Goal: Task Accomplishment & Management: Manage account settings

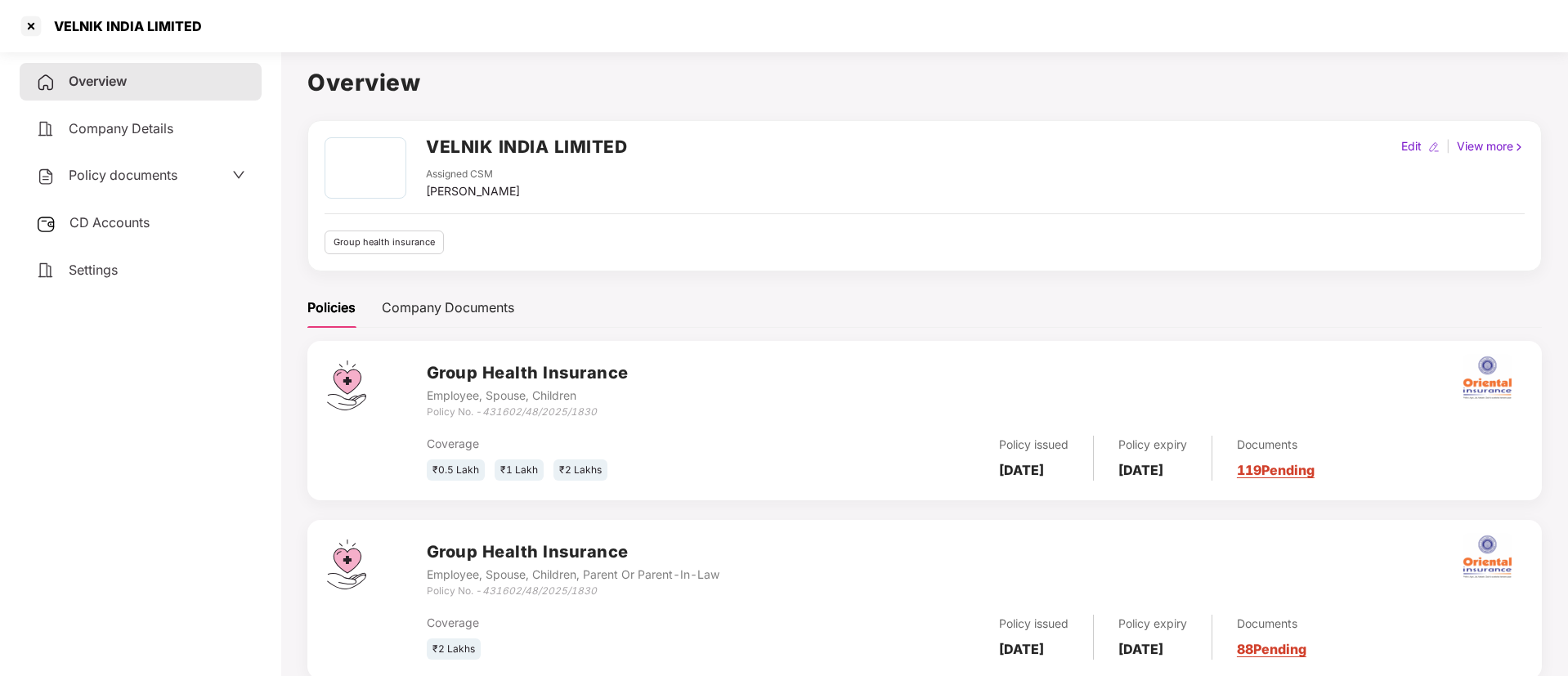
scroll to position [45, 0]
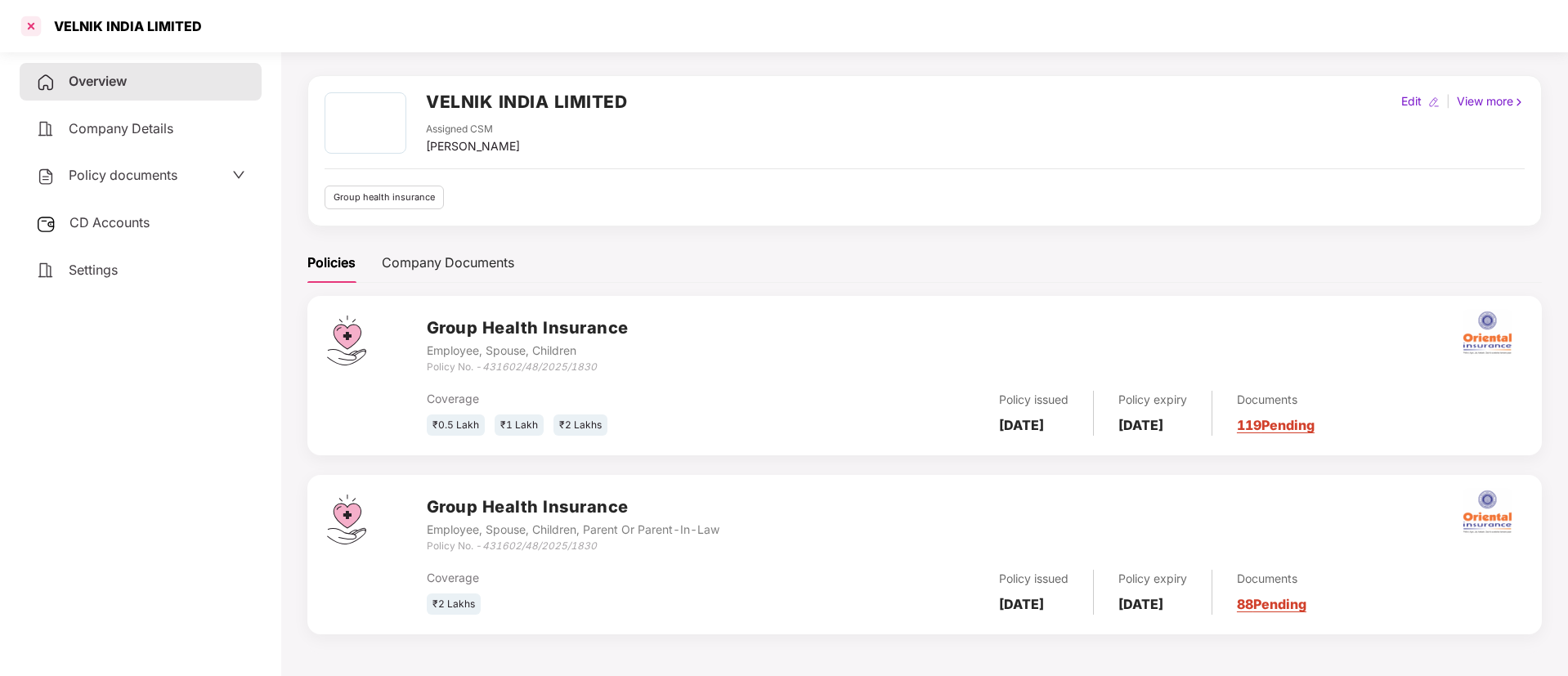
click at [35, 24] on div at bounding box center [31, 25] width 26 height 26
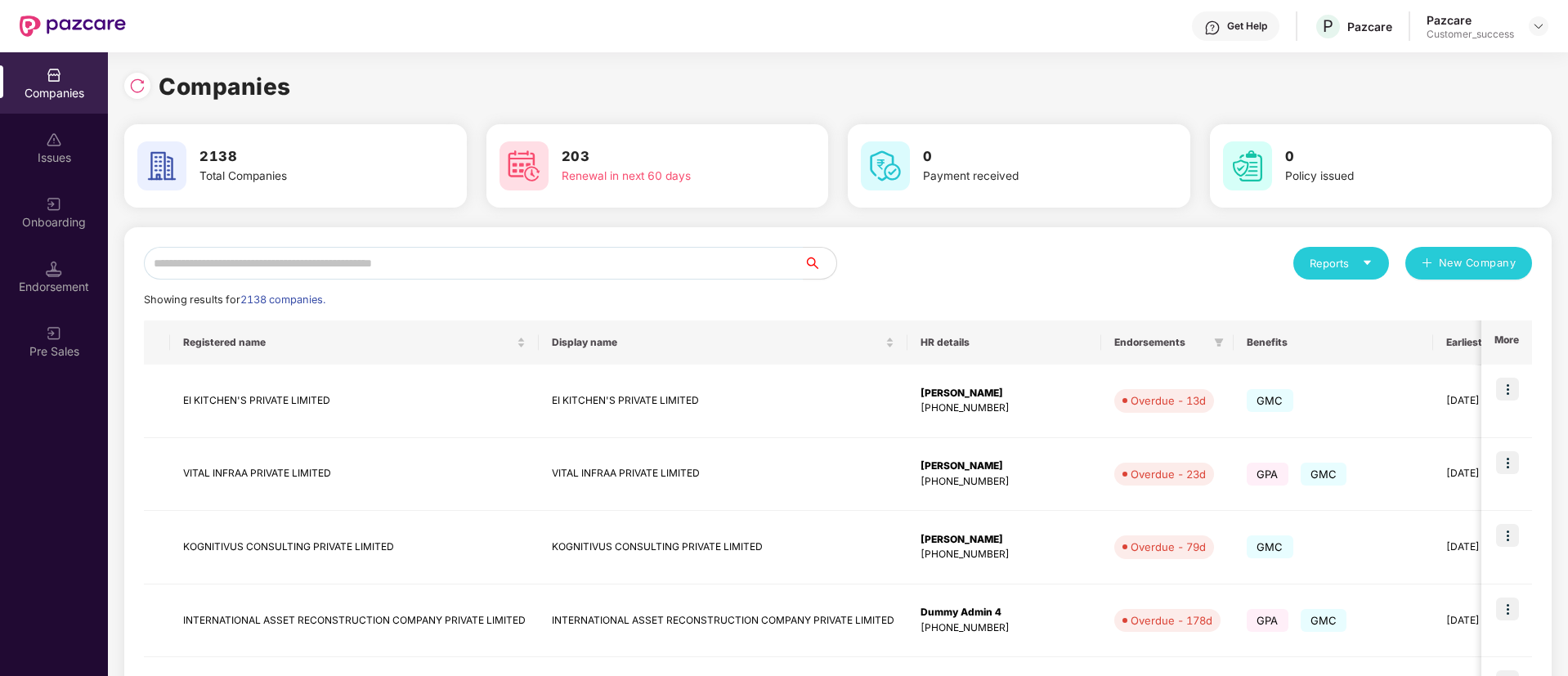
scroll to position [0, 0]
click at [563, 273] on input "text" at bounding box center [474, 263] width 660 height 33
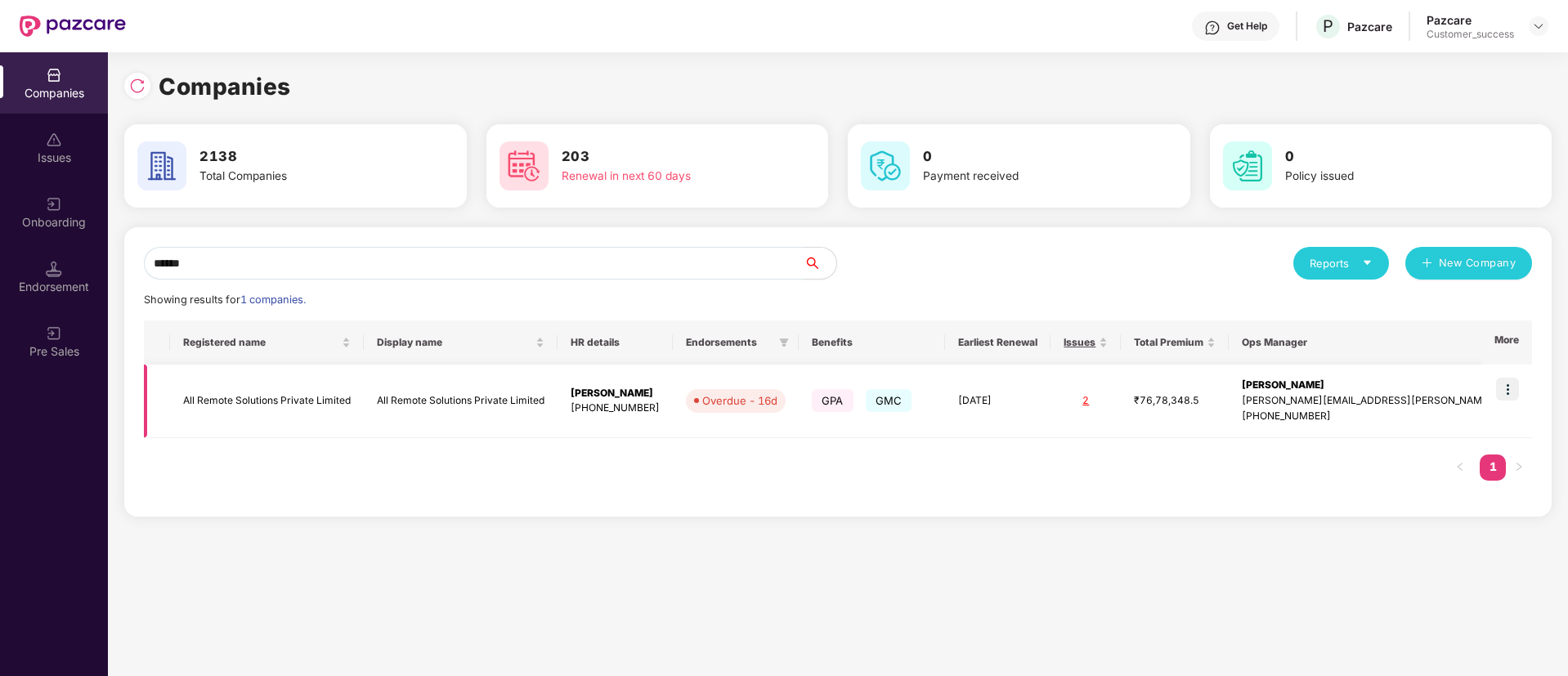
type input "******"
click at [1512, 384] on img at bounding box center [1508, 389] width 23 height 23
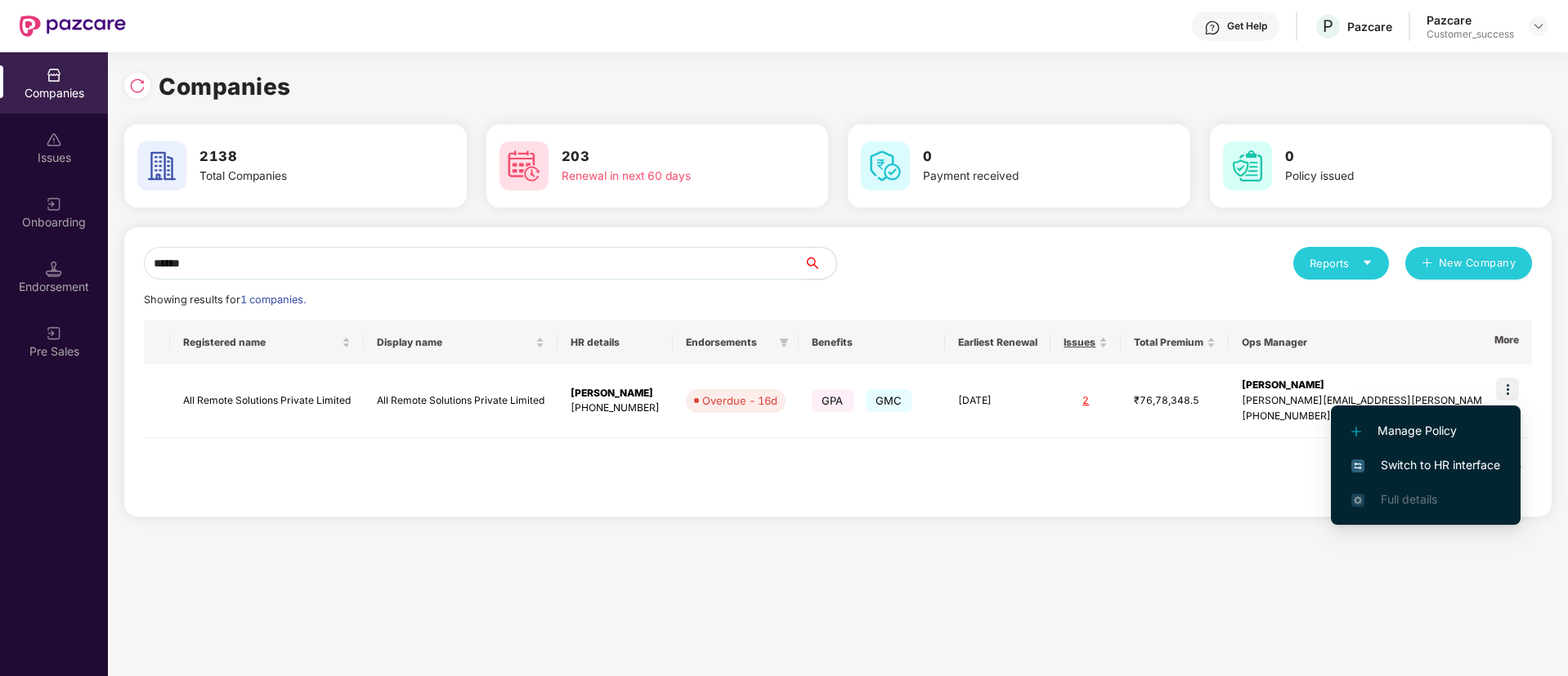
click at [1420, 464] on span "Switch to HR interface" at bounding box center [1425, 465] width 148 height 18
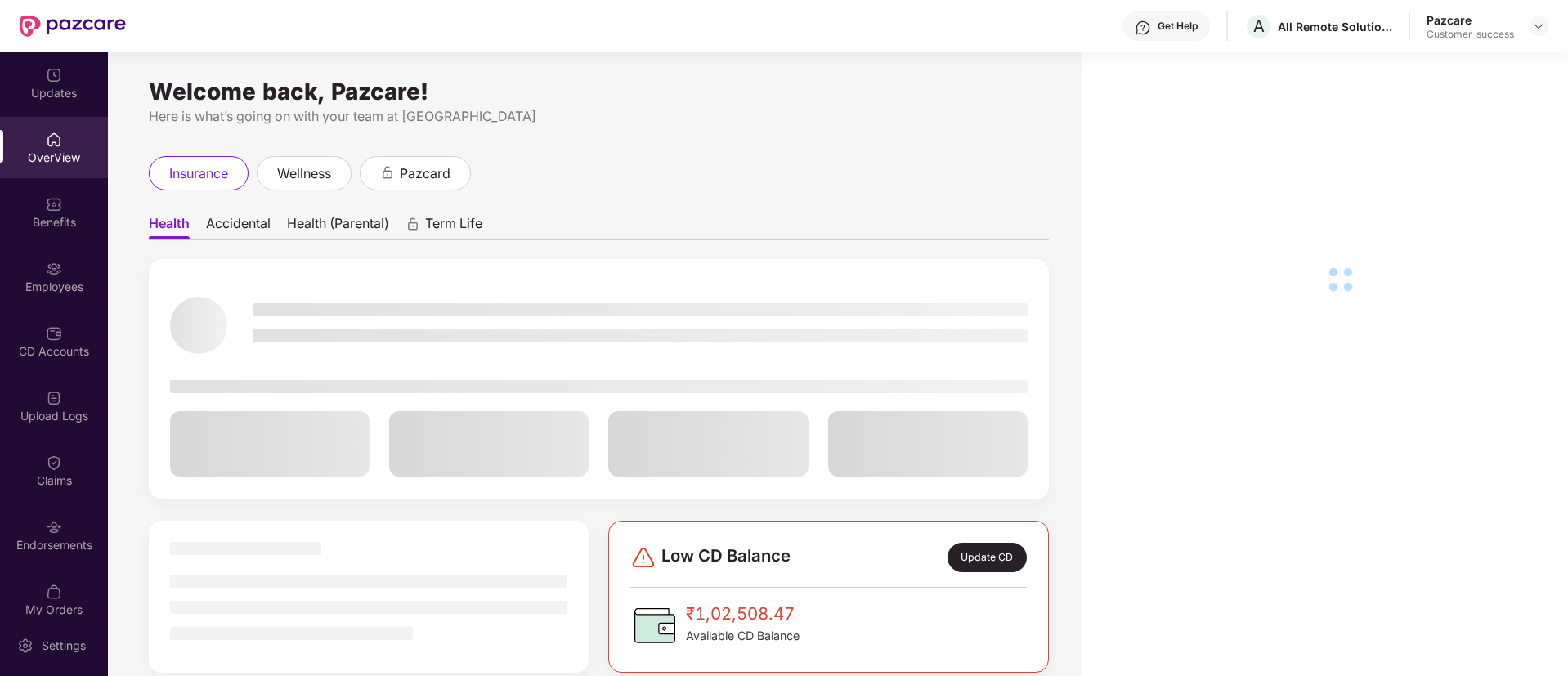
click at [59, 276] on img at bounding box center [53, 269] width 16 height 16
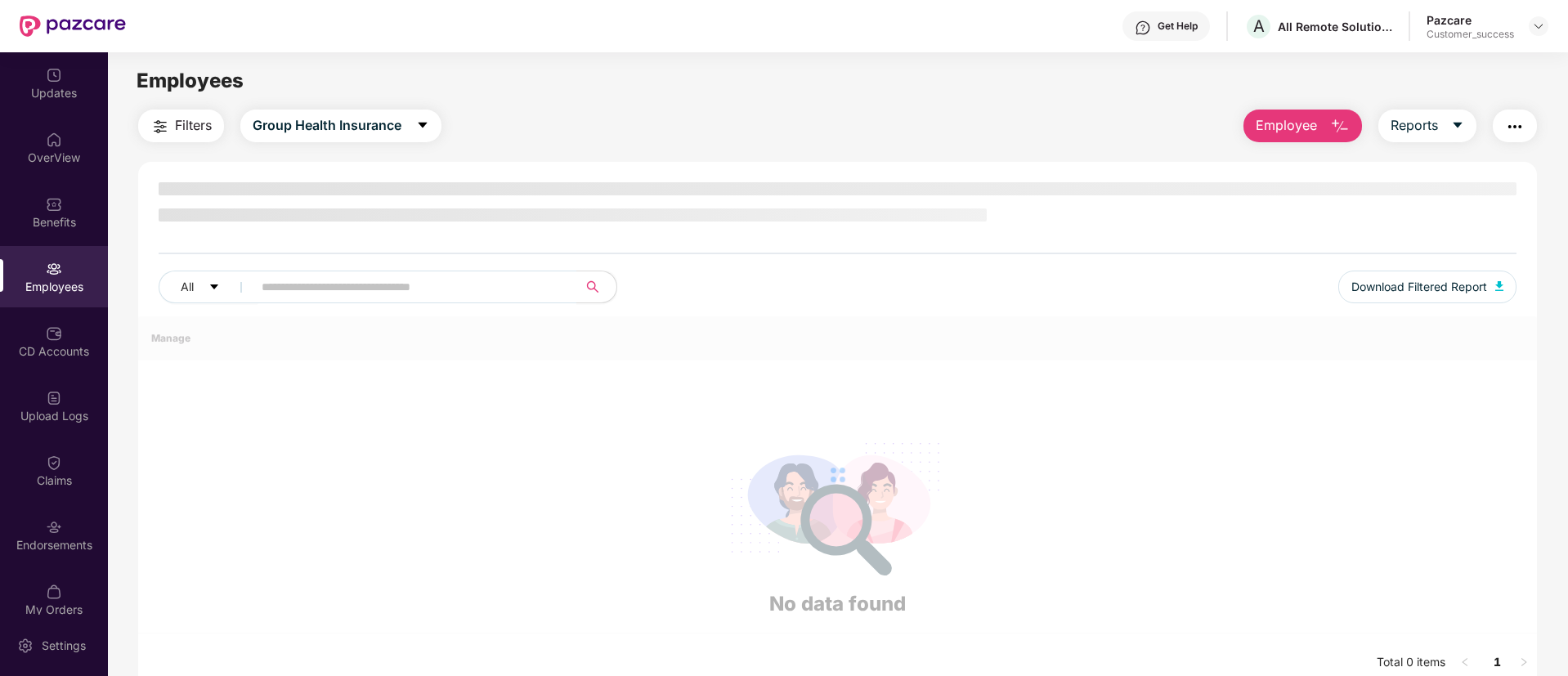
click at [1513, 122] on img "button" at bounding box center [1515, 126] width 19 height 19
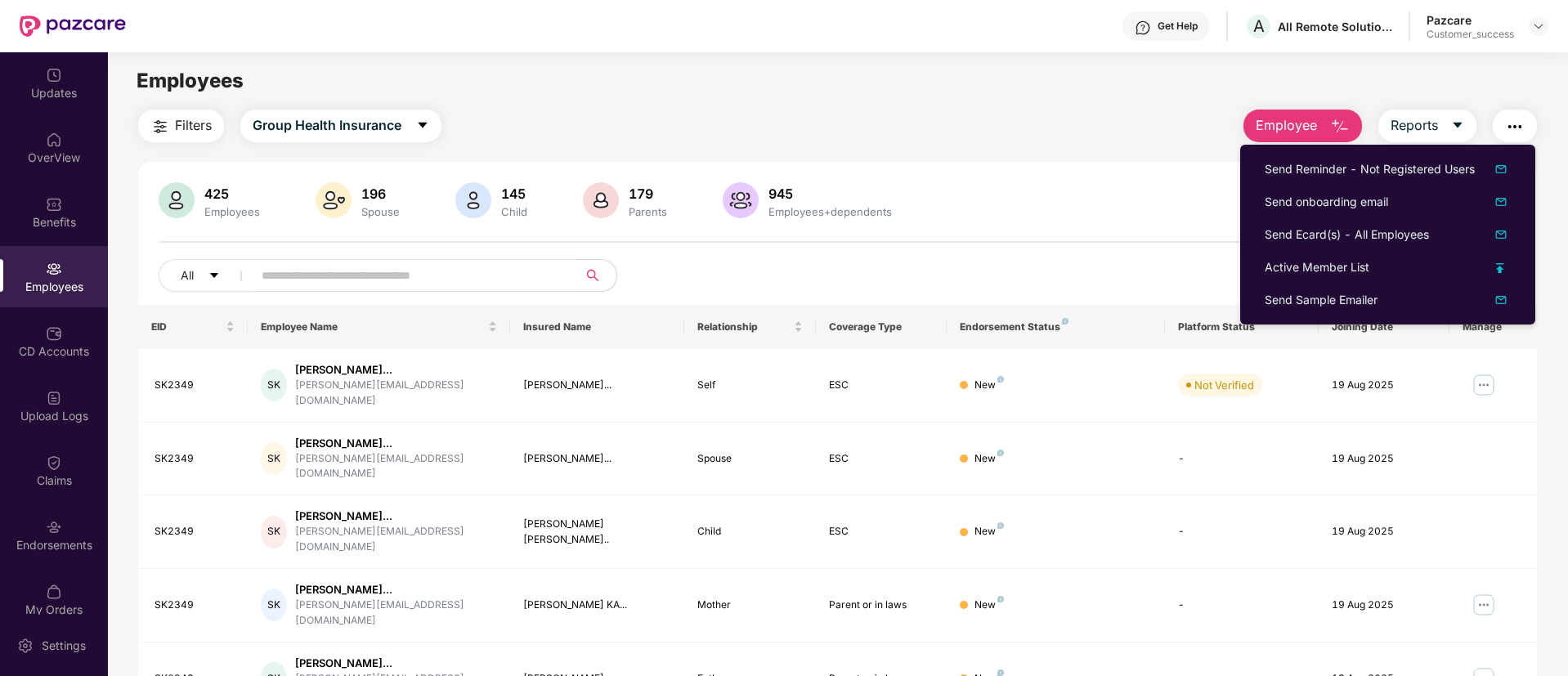
click at [944, 242] on div "425 Employees 196 Spouse 145 Child 179 Parents 945 Employees+dependents All Dow…" at bounding box center [836, 243] width 1398 height 122
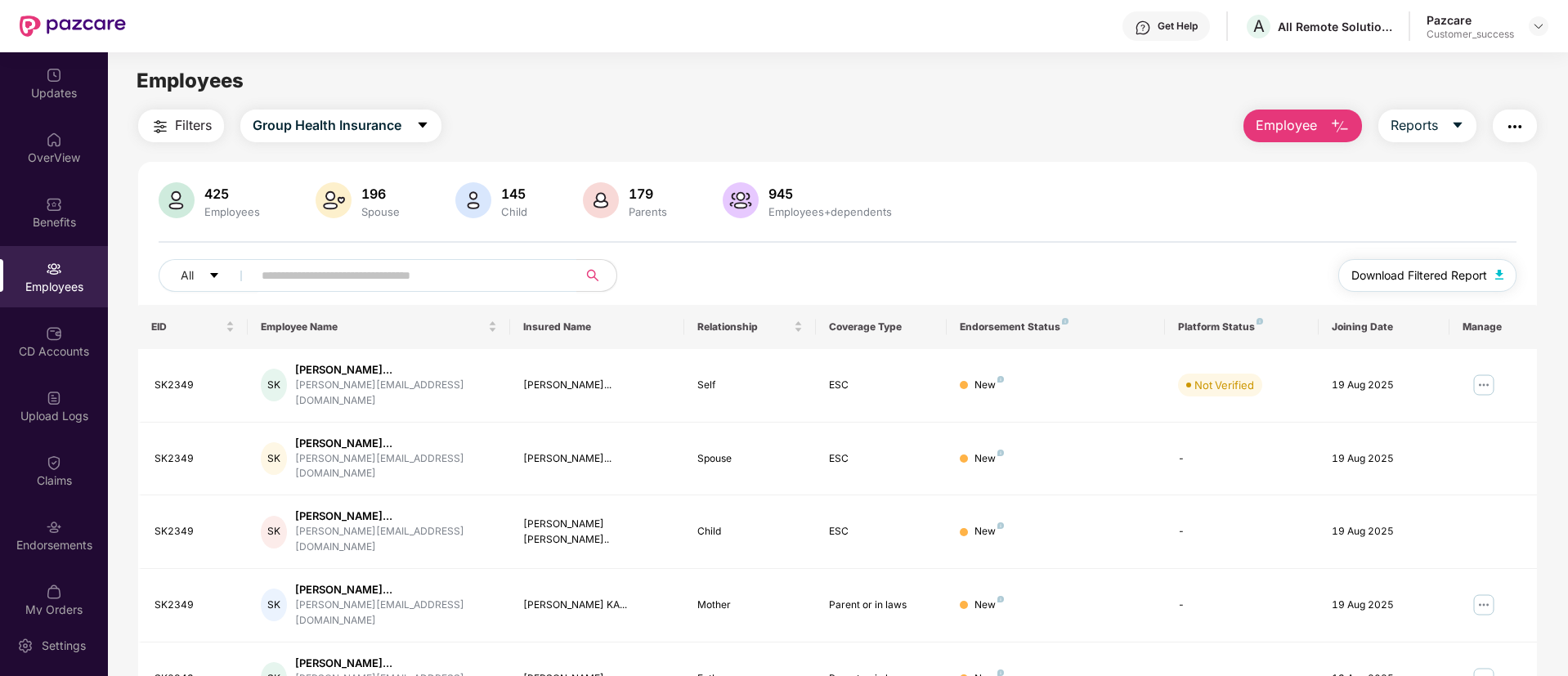
click at [1427, 275] on span "Download Filtered Report" at bounding box center [1420, 275] width 136 height 18
click at [1290, 120] on span "Employee" at bounding box center [1286, 125] width 61 height 20
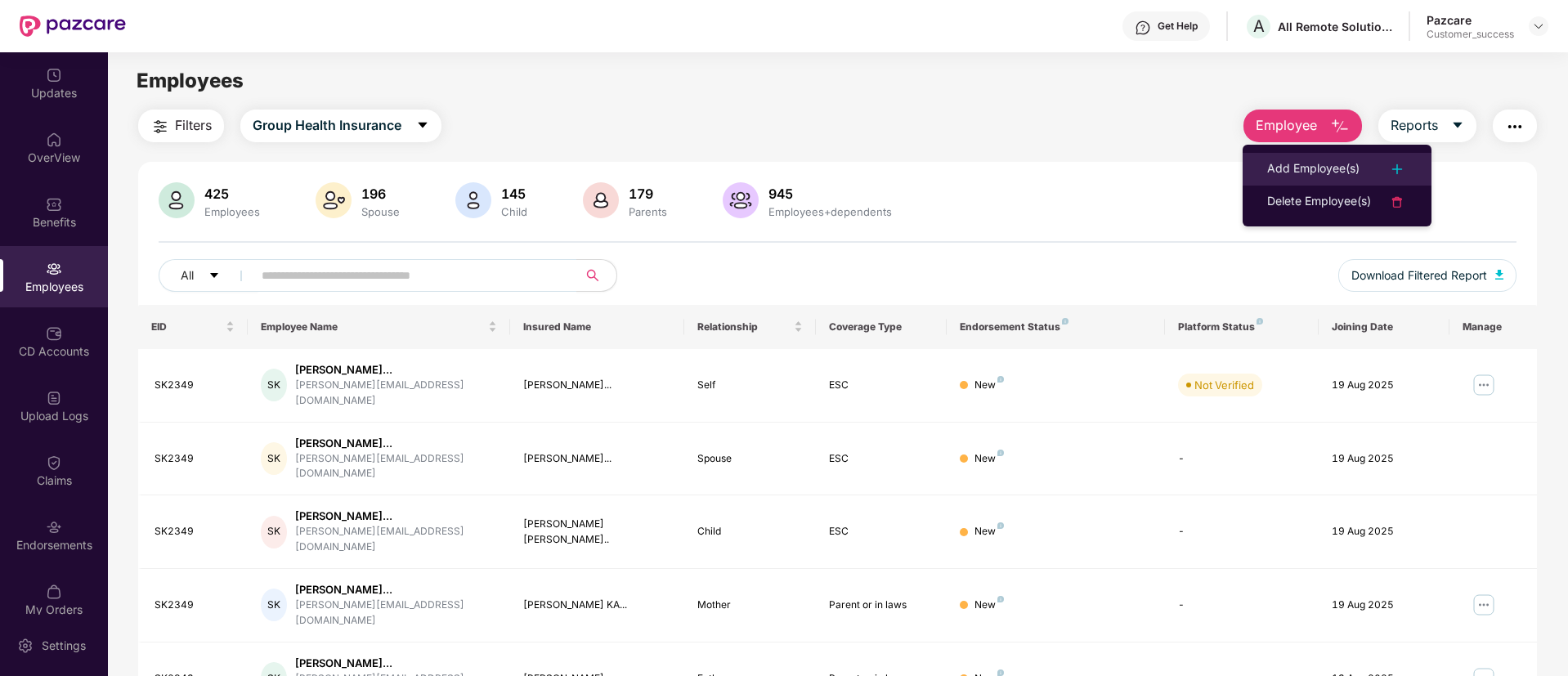
click at [1299, 156] on li "Add Employee(s)" at bounding box center [1337, 170] width 189 height 33
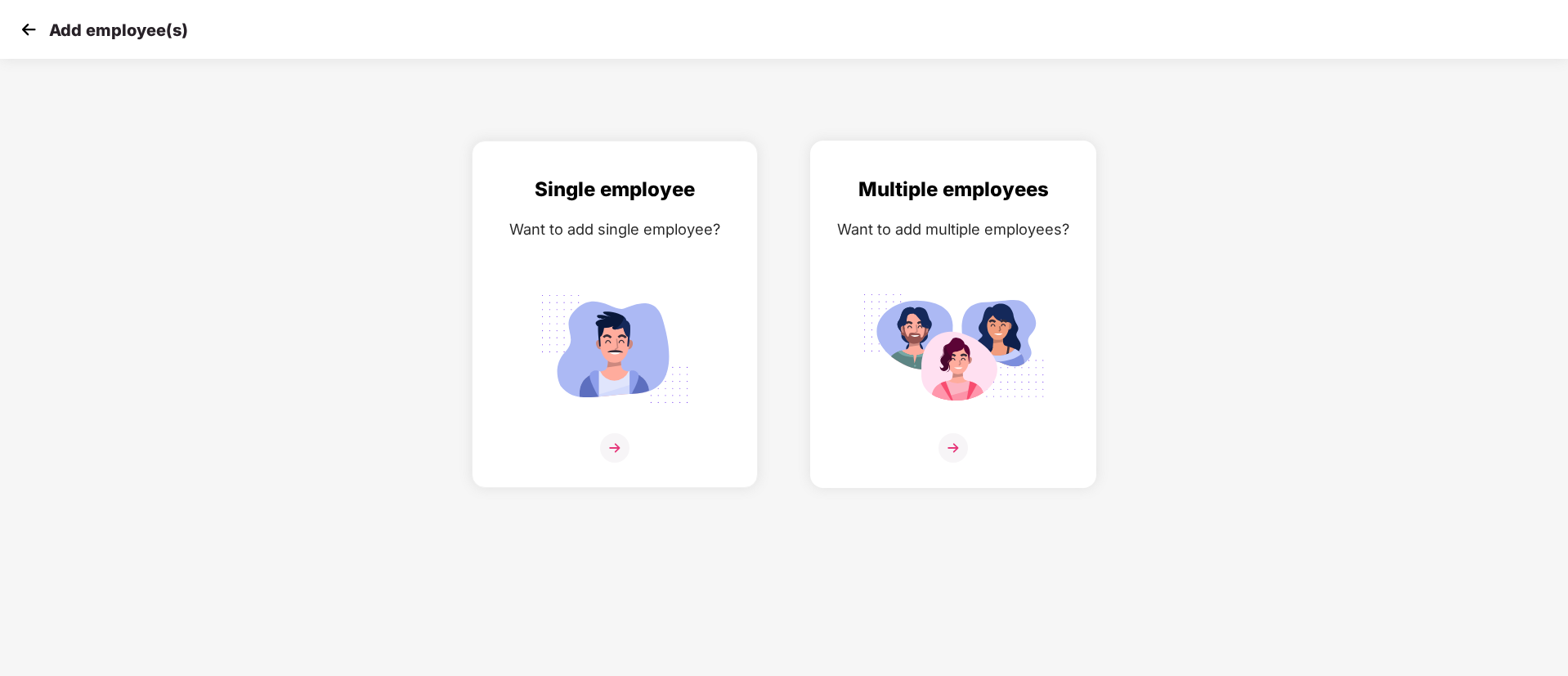
click at [867, 321] on img at bounding box center [953, 348] width 183 height 127
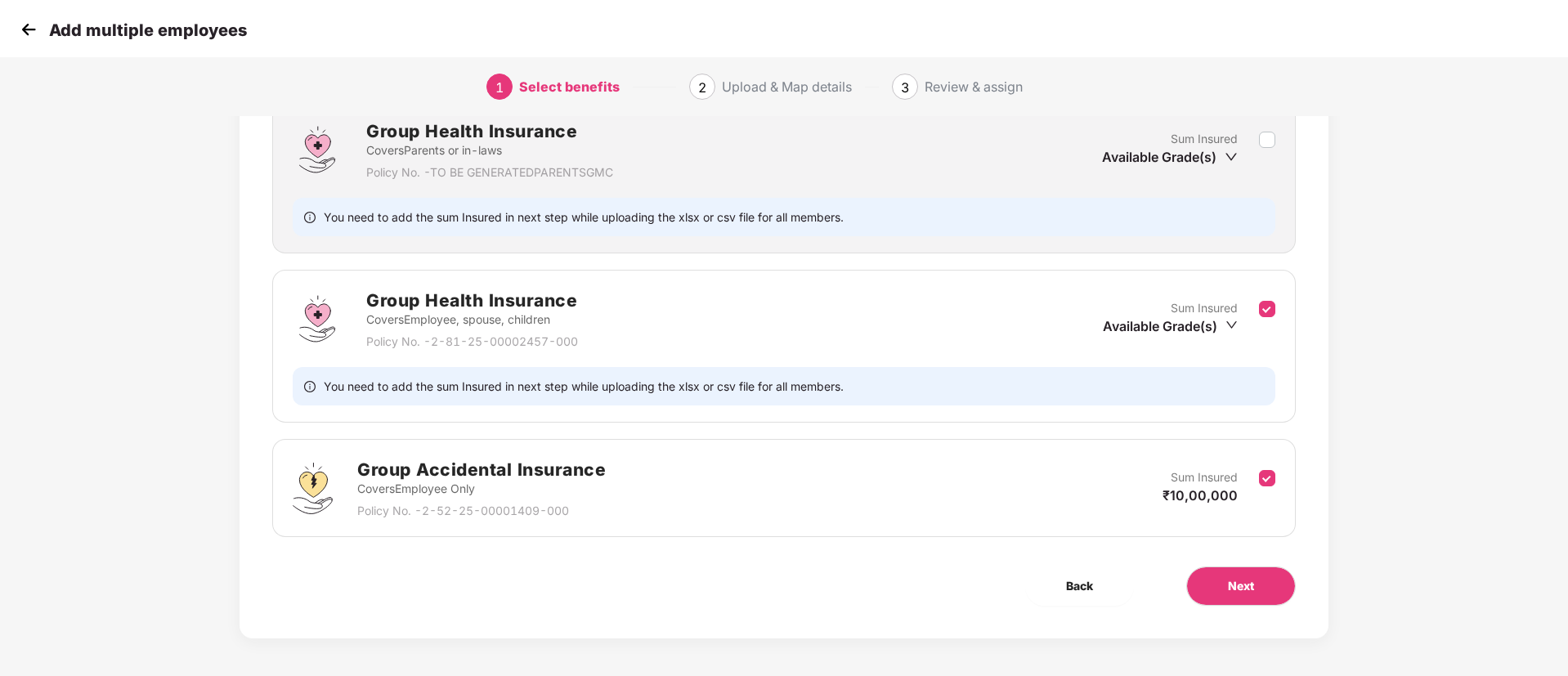
scroll to position [248, 0]
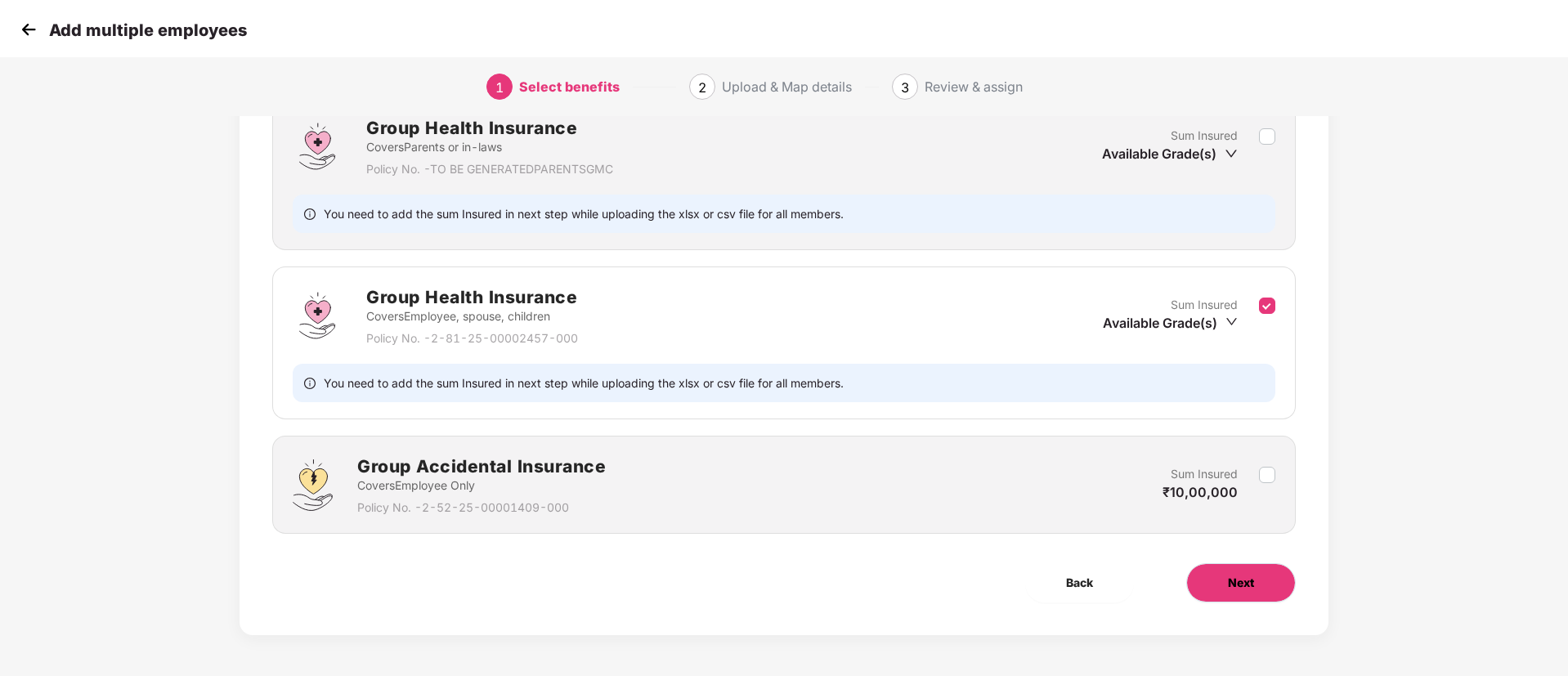
click at [1240, 578] on span "Next" at bounding box center [1240, 582] width 26 height 18
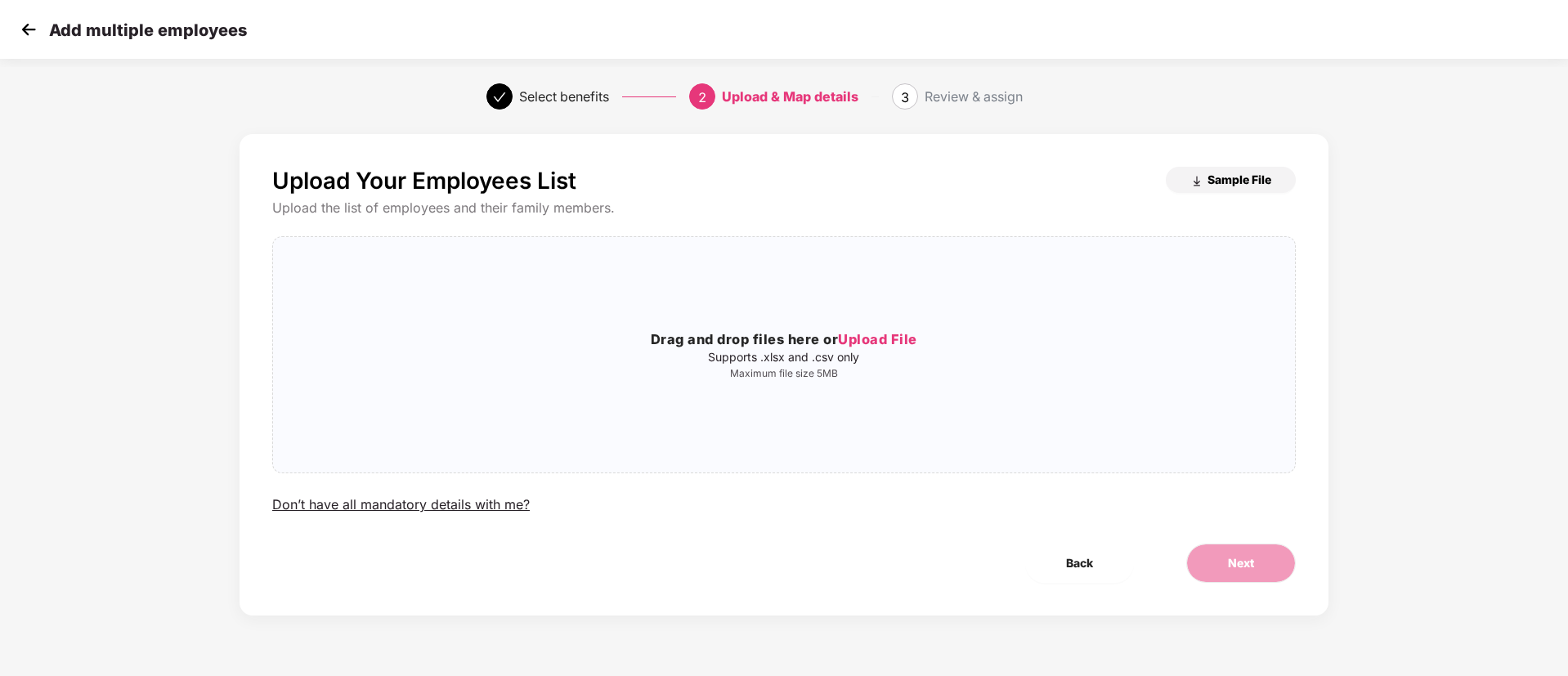
click at [1221, 178] on span "Sample File" at bounding box center [1239, 179] width 64 height 16
click at [895, 339] on span "Upload File" at bounding box center [878, 338] width 80 height 16
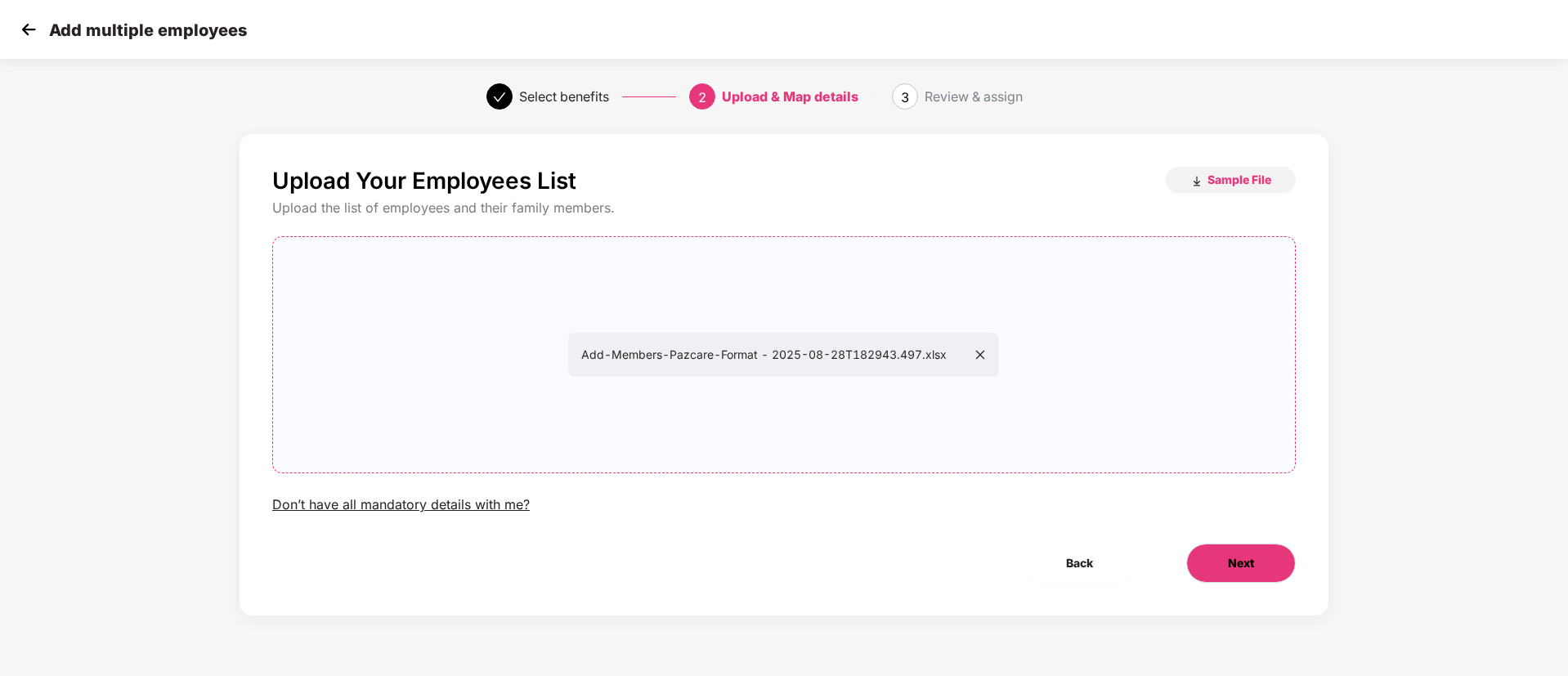
click at [1267, 552] on button "Next" at bounding box center [1240, 563] width 110 height 39
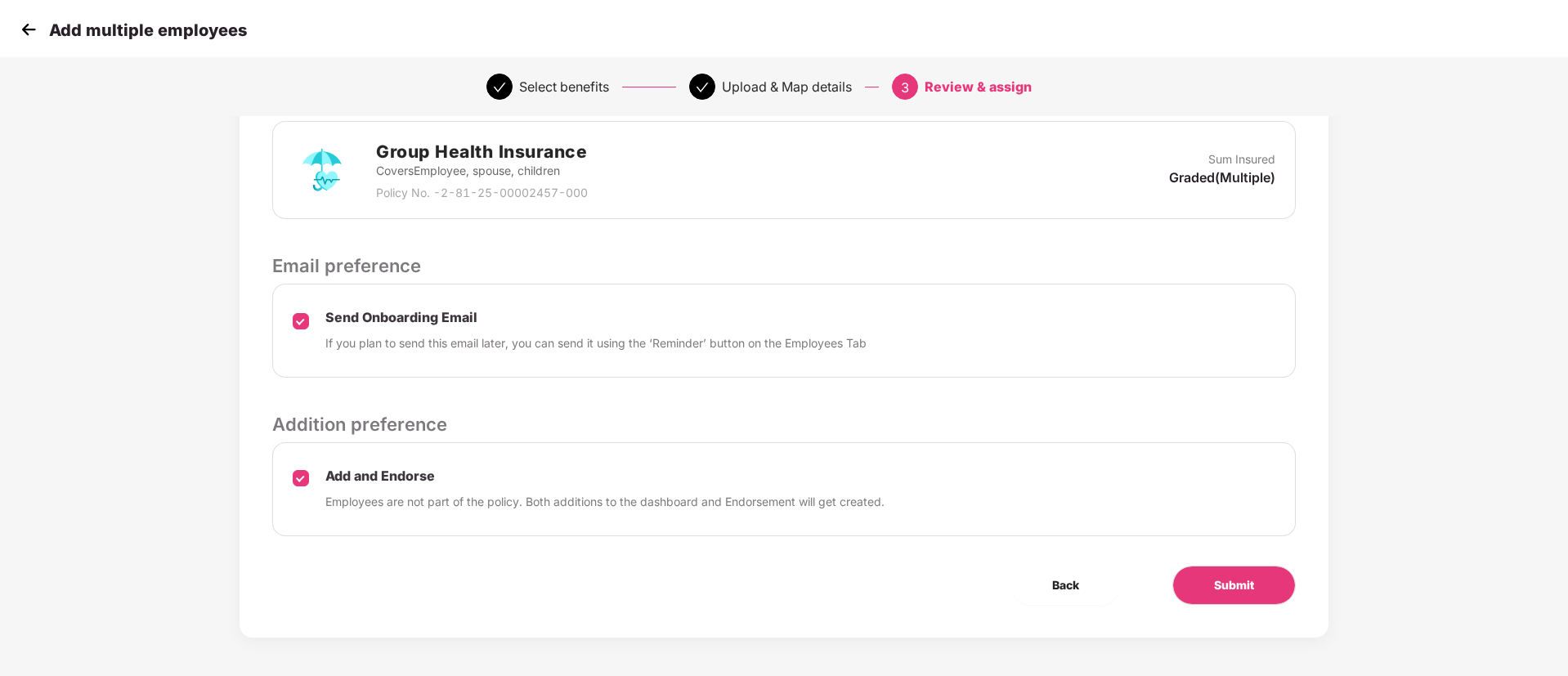
scroll to position [392, 0]
click at [1222, 573] on button "Submit" at bounding box center [1233, 584] width 123 height 39
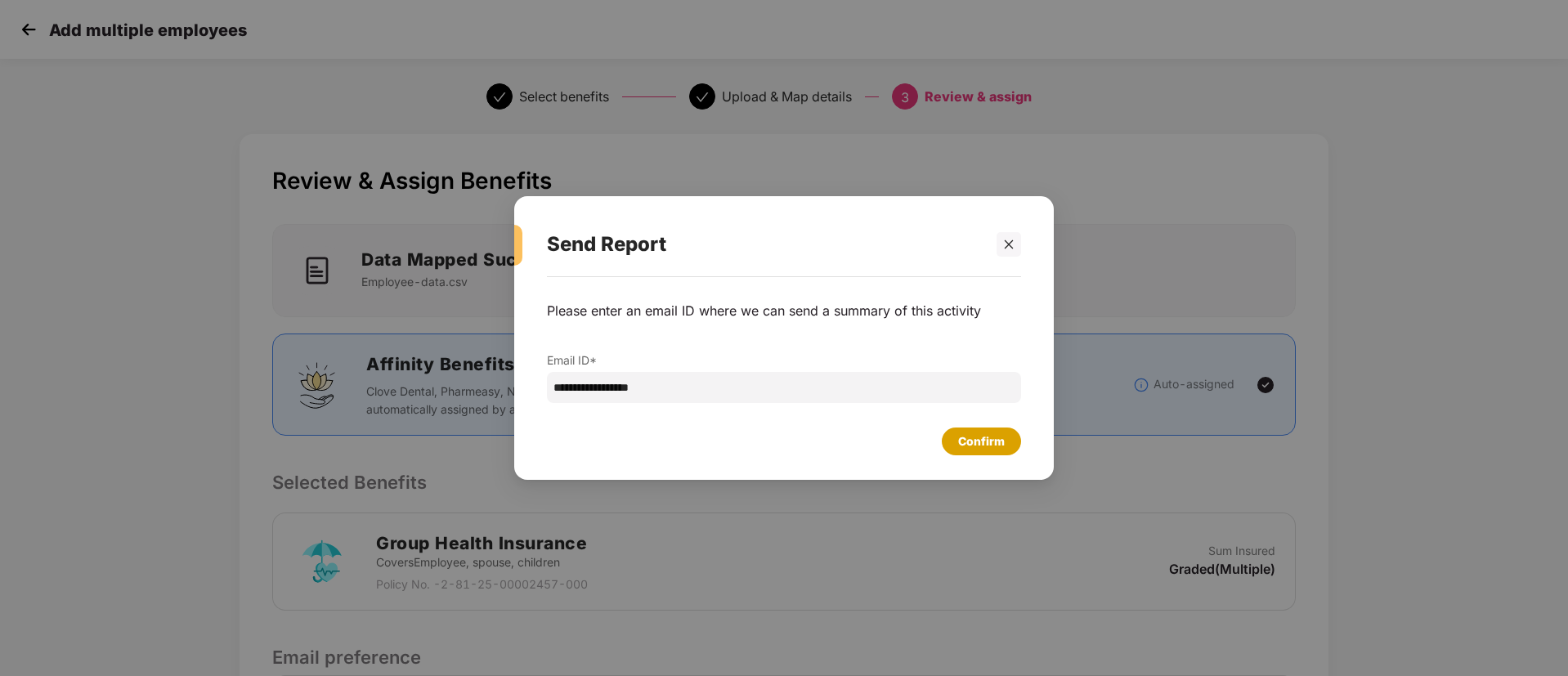
click at [975, 436] on div "Confirm" at bounding box center [981, 441] width 47 height 18
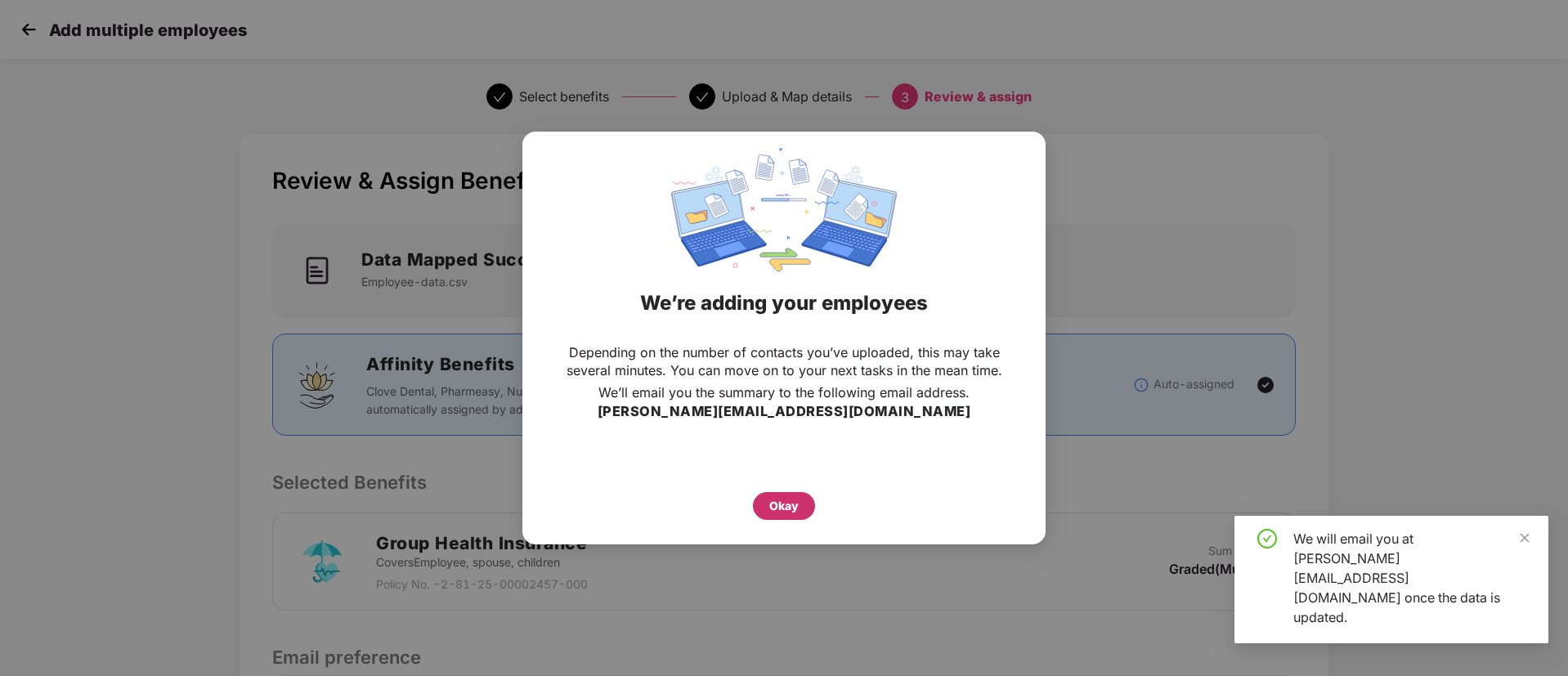
click at [799, 501] on div "Okay" at bounding box center [784, 505] width 62 height 28
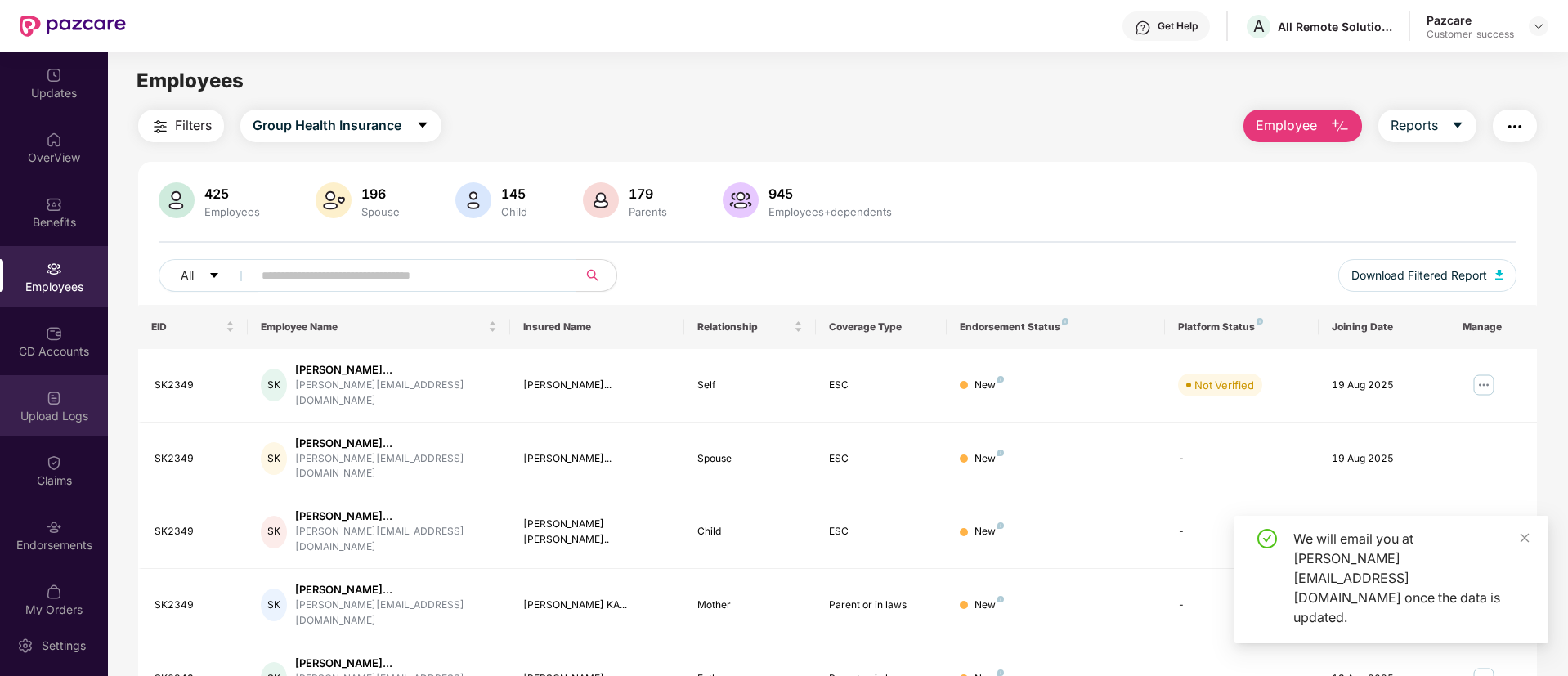
click at [70, 403] on div "Upload Logs" at bounding box center [53, 405] width 108 height 61
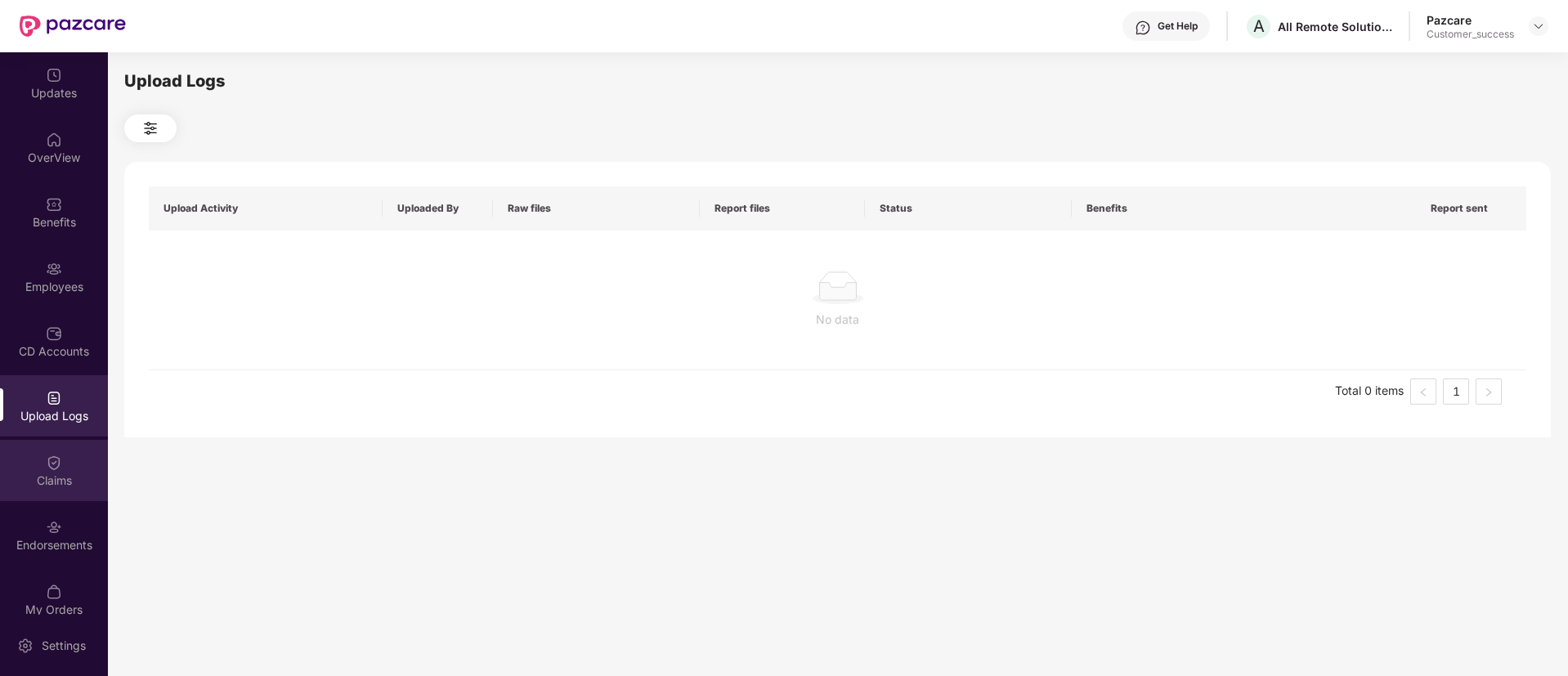
click at [49, 476] on div "Claims" at bounding box center [53, 480] width 108 height 16
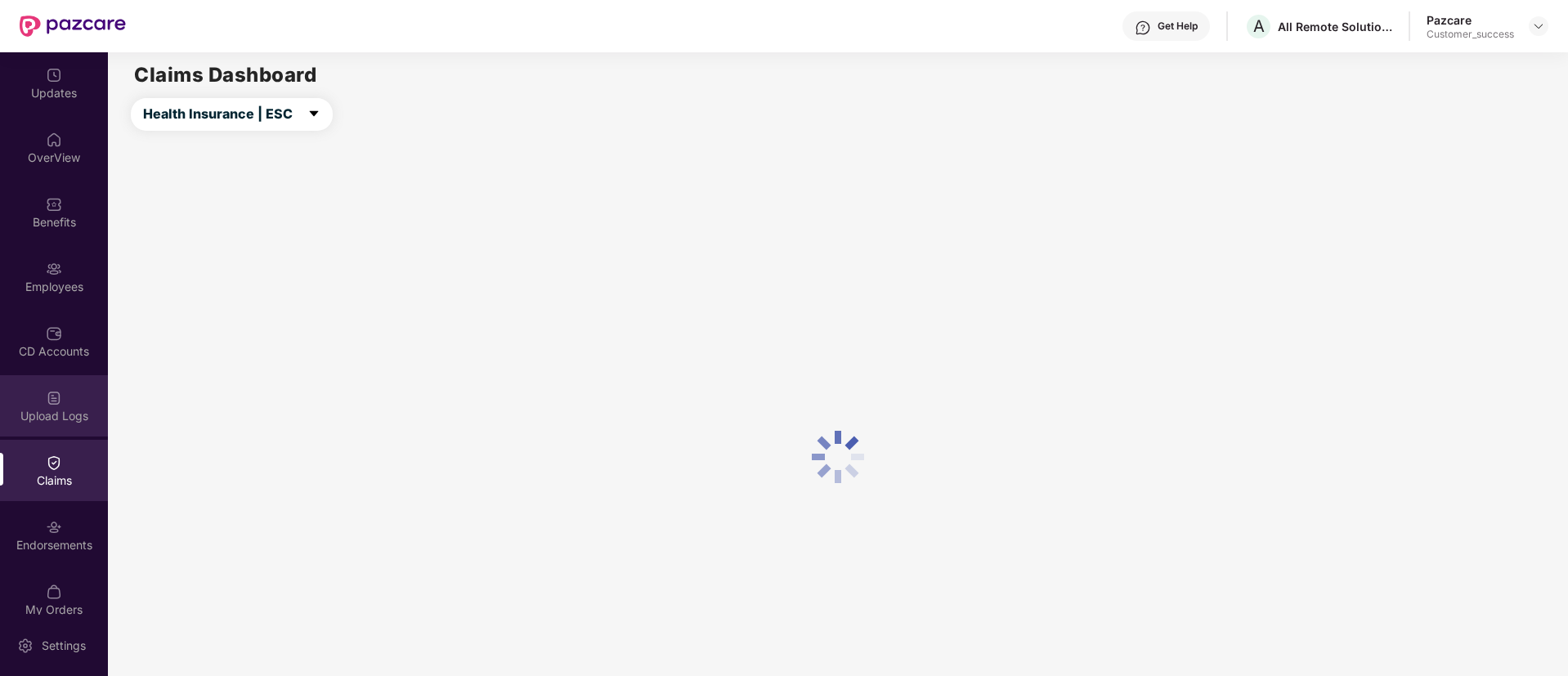
click at [54, 424] on div "Upload Logs" at bounding box center [53, 405] width 108 height 61
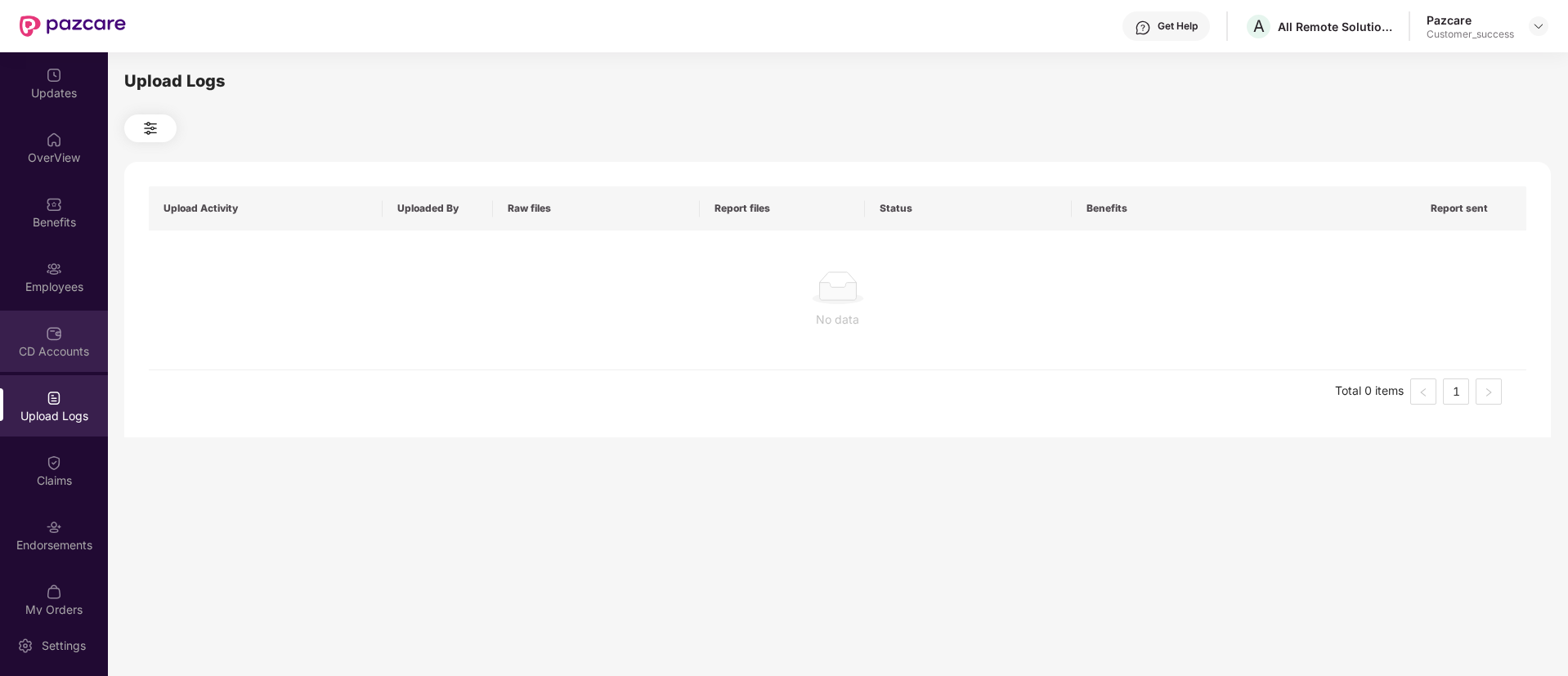
click at [60, 331] on div "CD Accounts" at bounding box center [53, 340] width 108 height 61
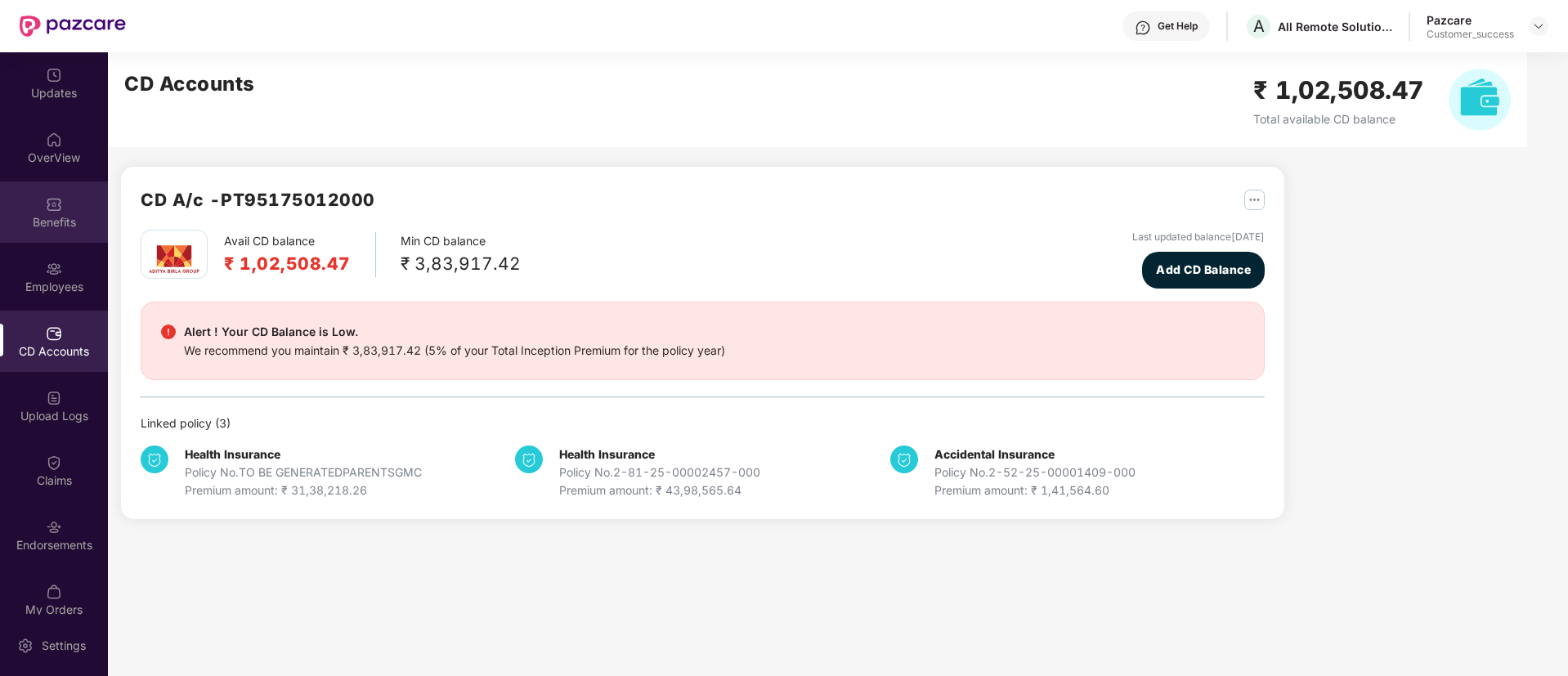
click at [62, 231] on div "Benefits" at bounding box center [53, 211] width 108 height 61
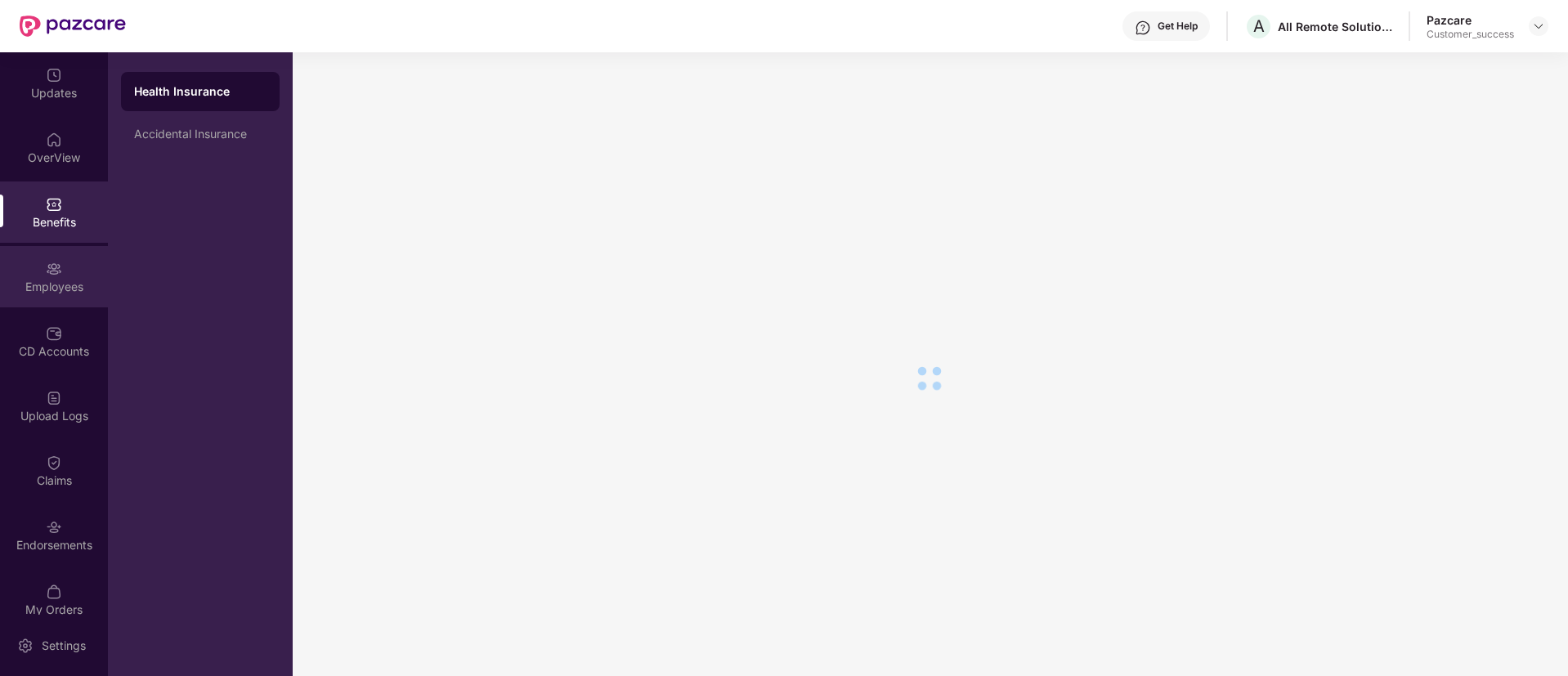
click at [62, 270] on div "Employees" at bounding box center [53, 276] width 108 height 61
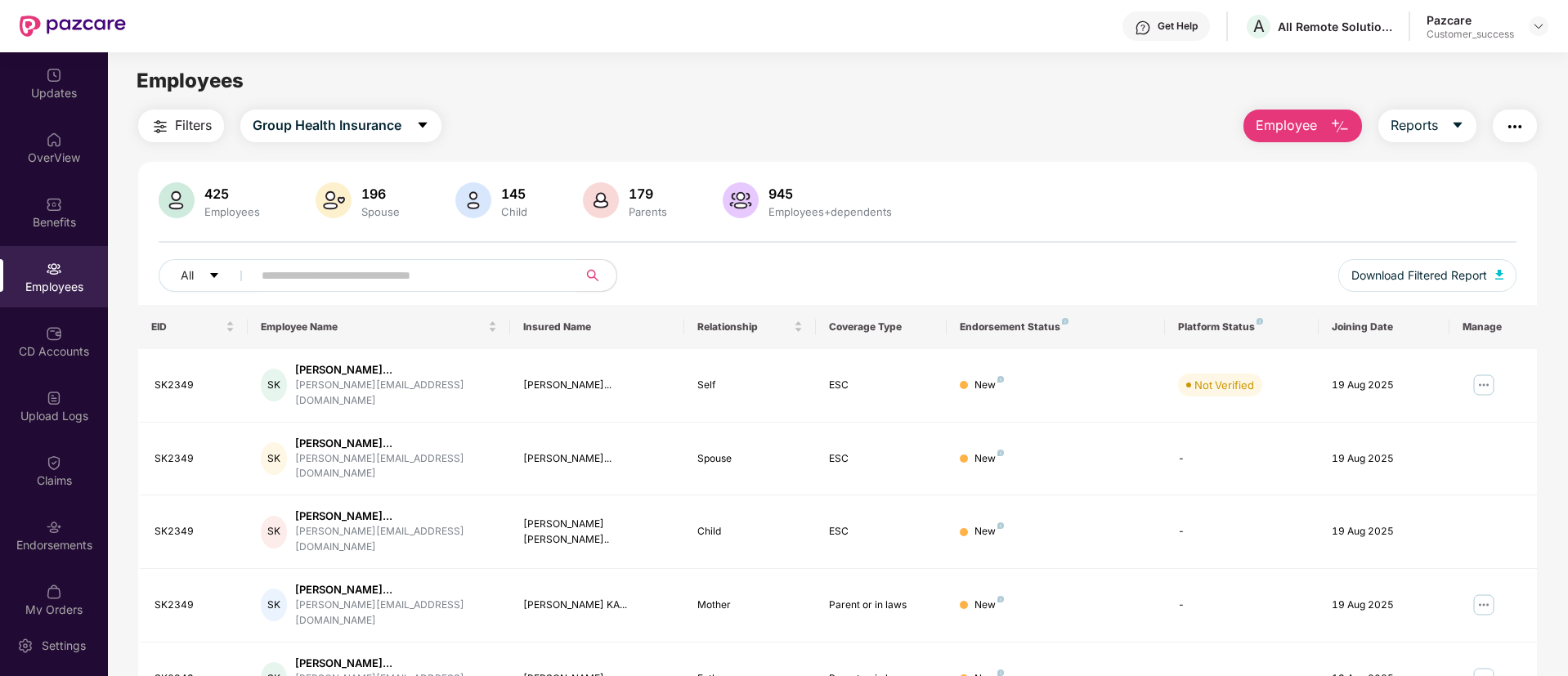
click at [386, 268] on input "text" at bounding box center [408, 274] width 293 height 24
paste input "******"
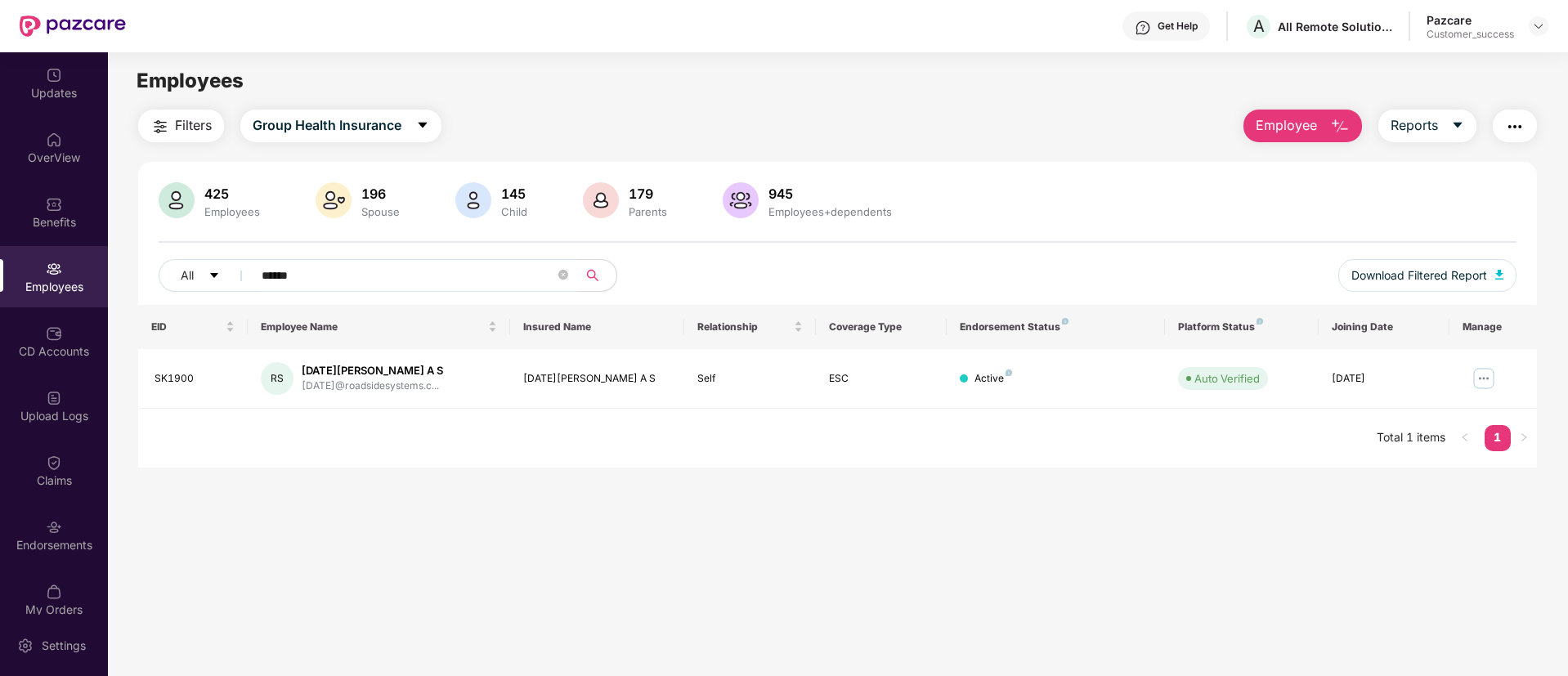
type input "******"
click at [50, 429] on div "Upload Logs" at bounding box center [53, 405] width 108 height 61
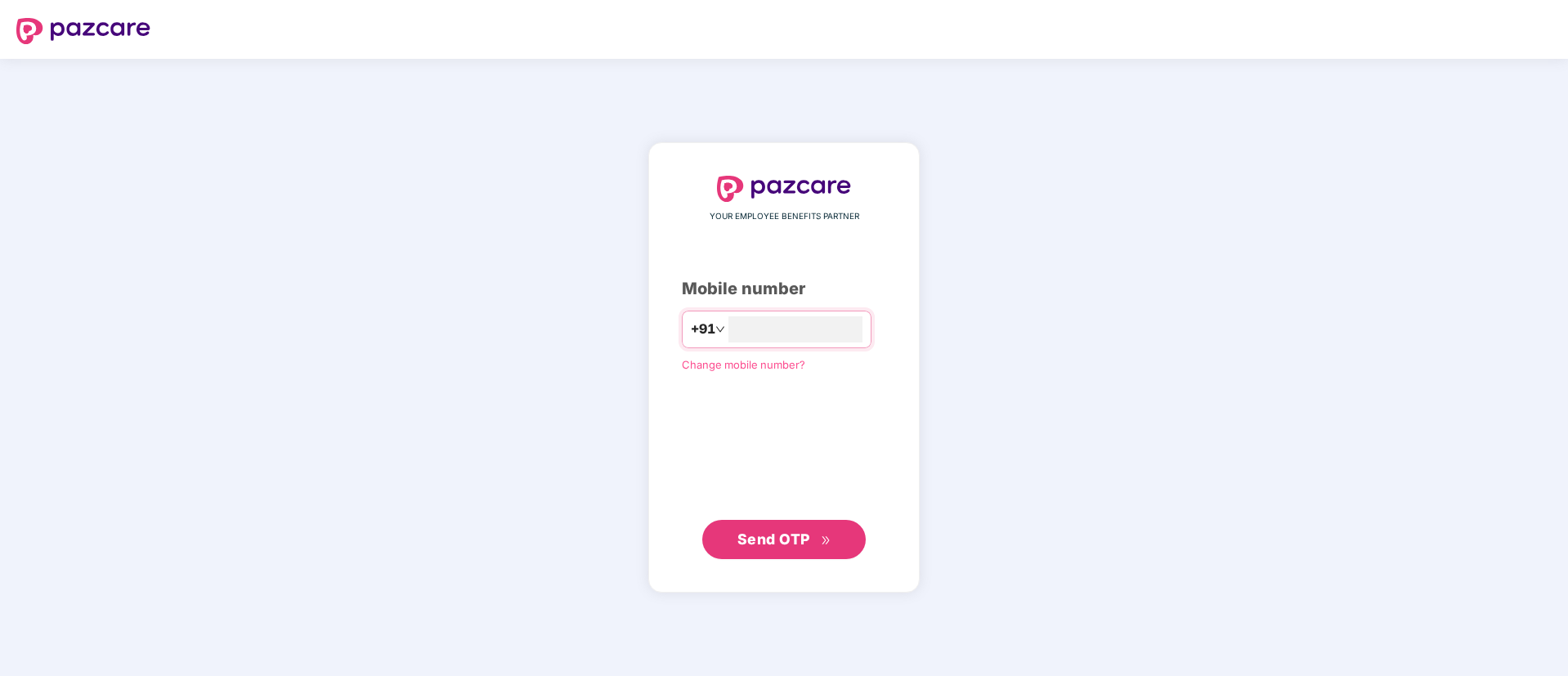
type input "**********"
click at [994, 223] on div "YOUR EMPLOYEE BENEFITS PARTNER Mobile number +91 Change mobile number? Send OTP" at bounding box center [784, 368] width 1568 height 617
click at [843, 339] on input "number" at bounding box center [796, 329] width 134 height 26
type input "**********"
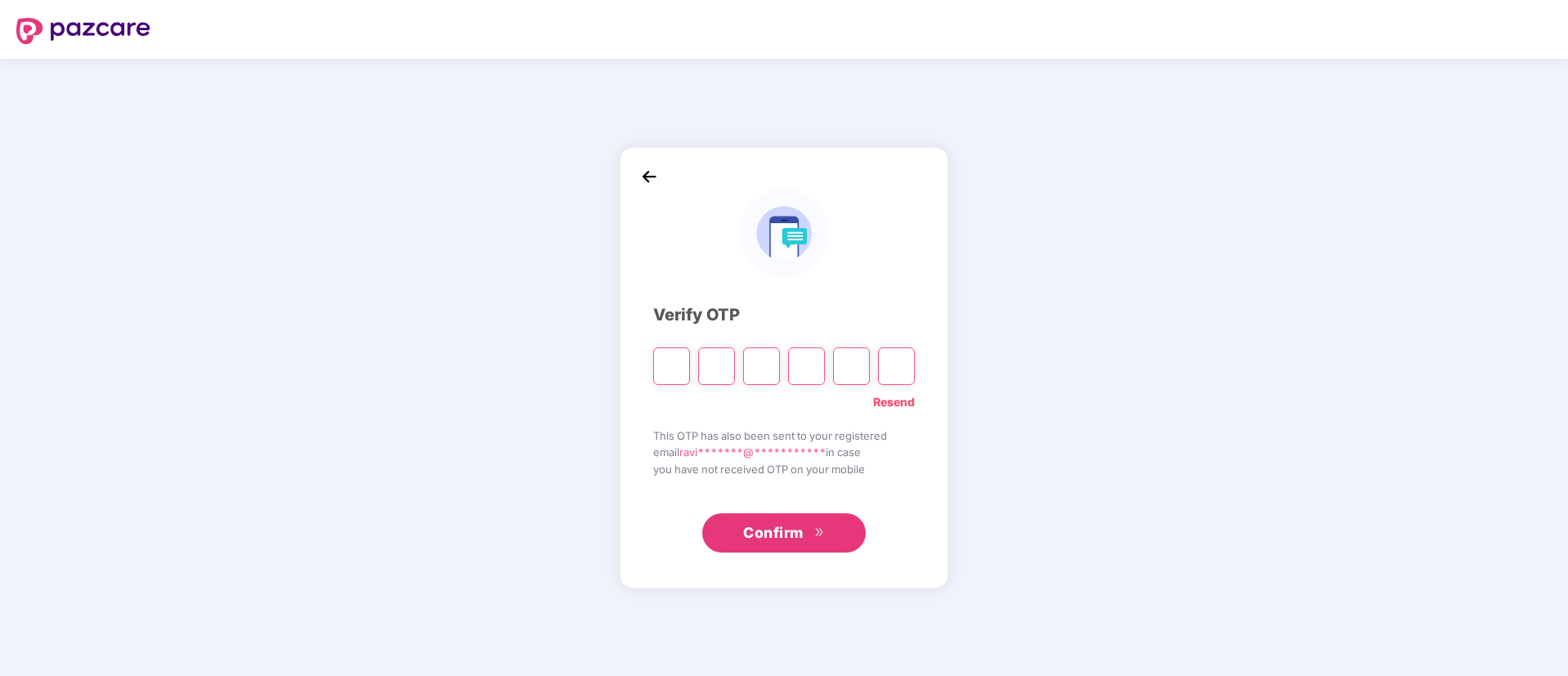
click at [916, 404] on div "**********" at bounding box center [784, 368] width 329 height 441
click at [910, 398] on link "Resend" at bounding box center [894, 402] width 42 height 18
click at [682, 371] on input "Please enter verification code. Digit 1" at bounding box center [671, 366] width 37 height 38
paste input "*"
type input "*"
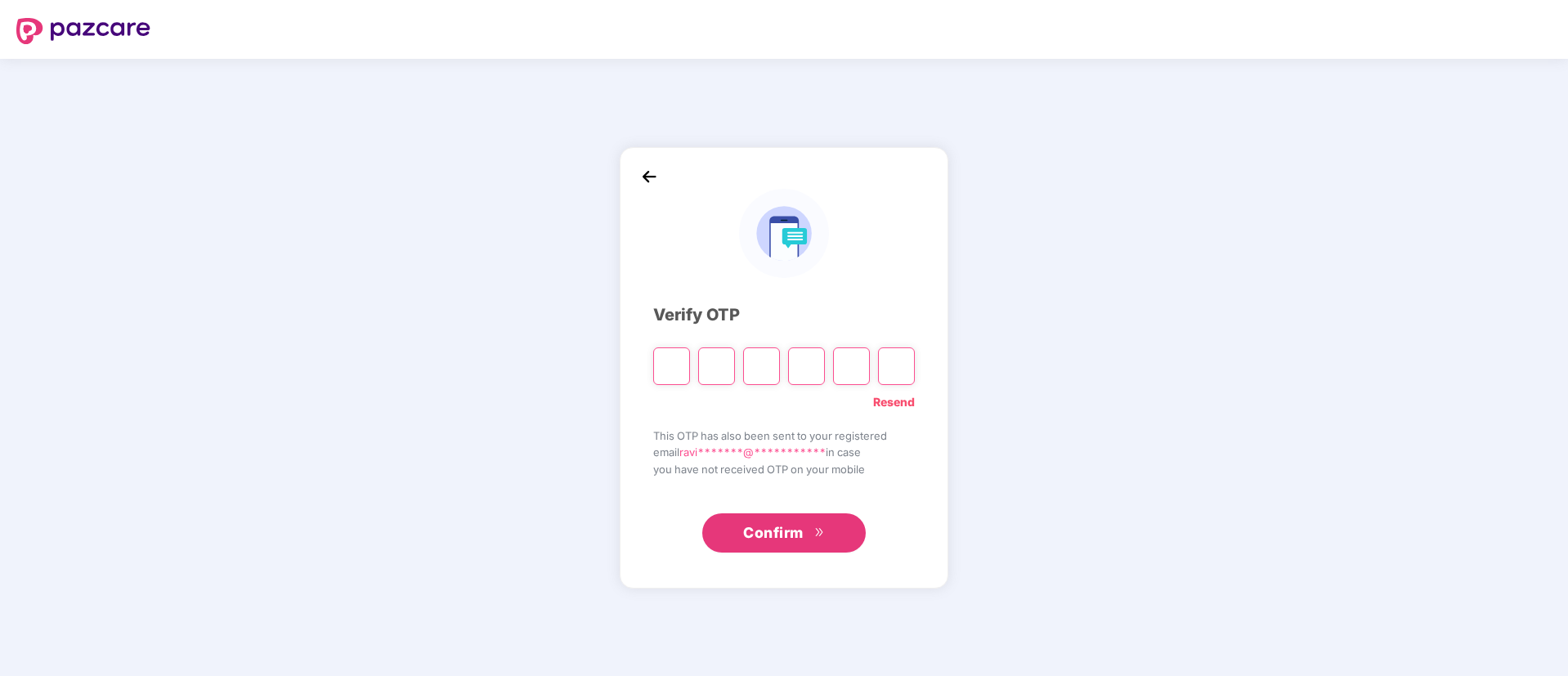
type input "*"
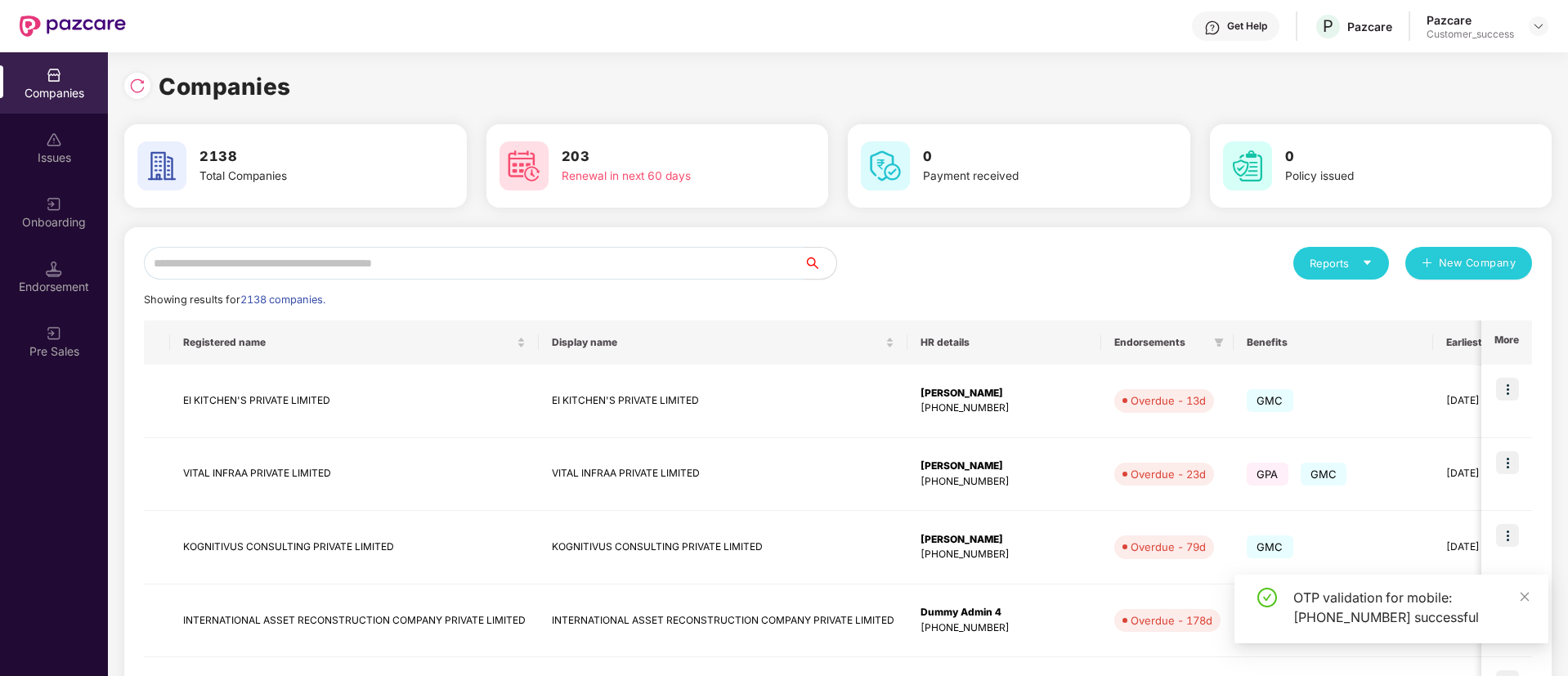
click at [536, 258] on input "text" at bounding box center [474, 263] width 660 height 33
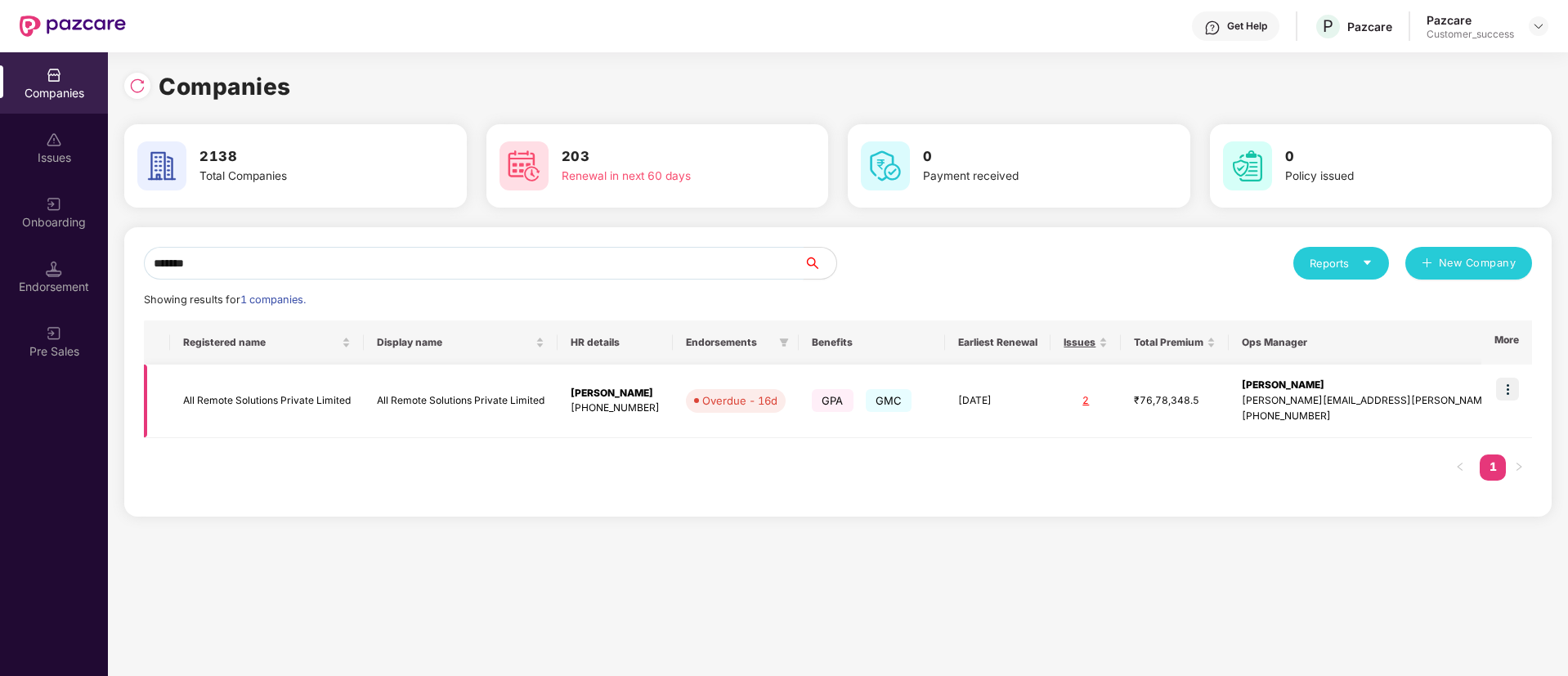
type input "*******"
click at [1510, 395] on img at bounding box center [1508, 389] width 23 height 23
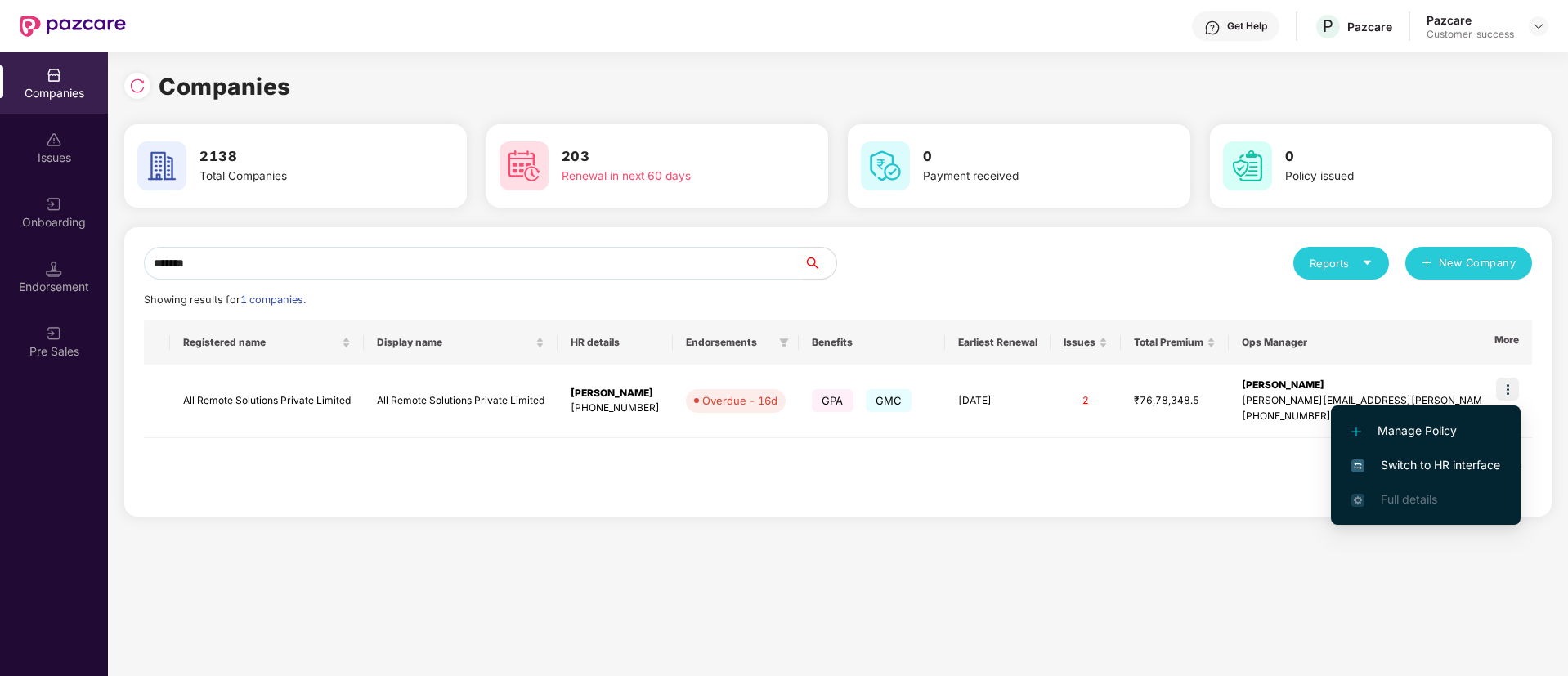
click at [1448, 468] on span "Switch to HR interface" at bounding box center [1425, 465] width 148 height 18
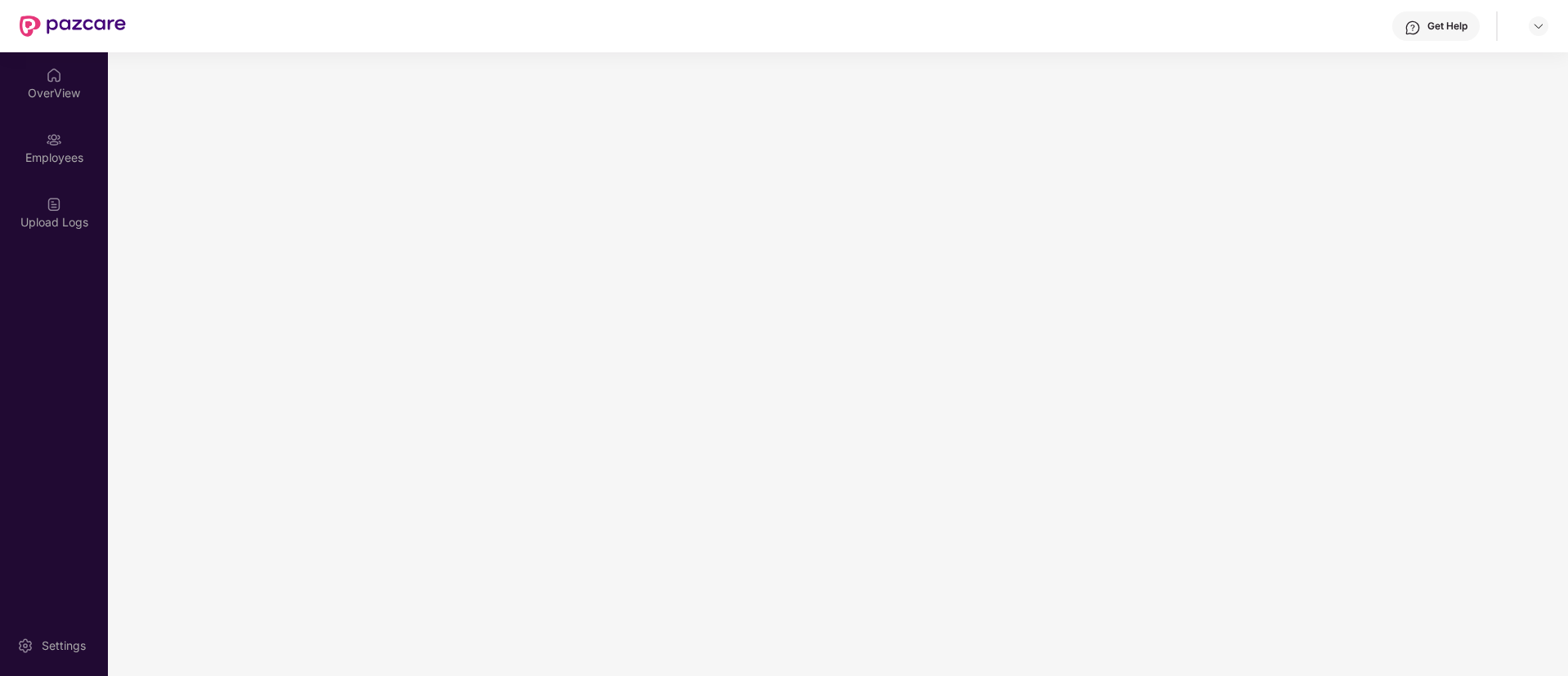
click at [1448, 468] on main at bounding box center [837, 364] width 1460 height 624
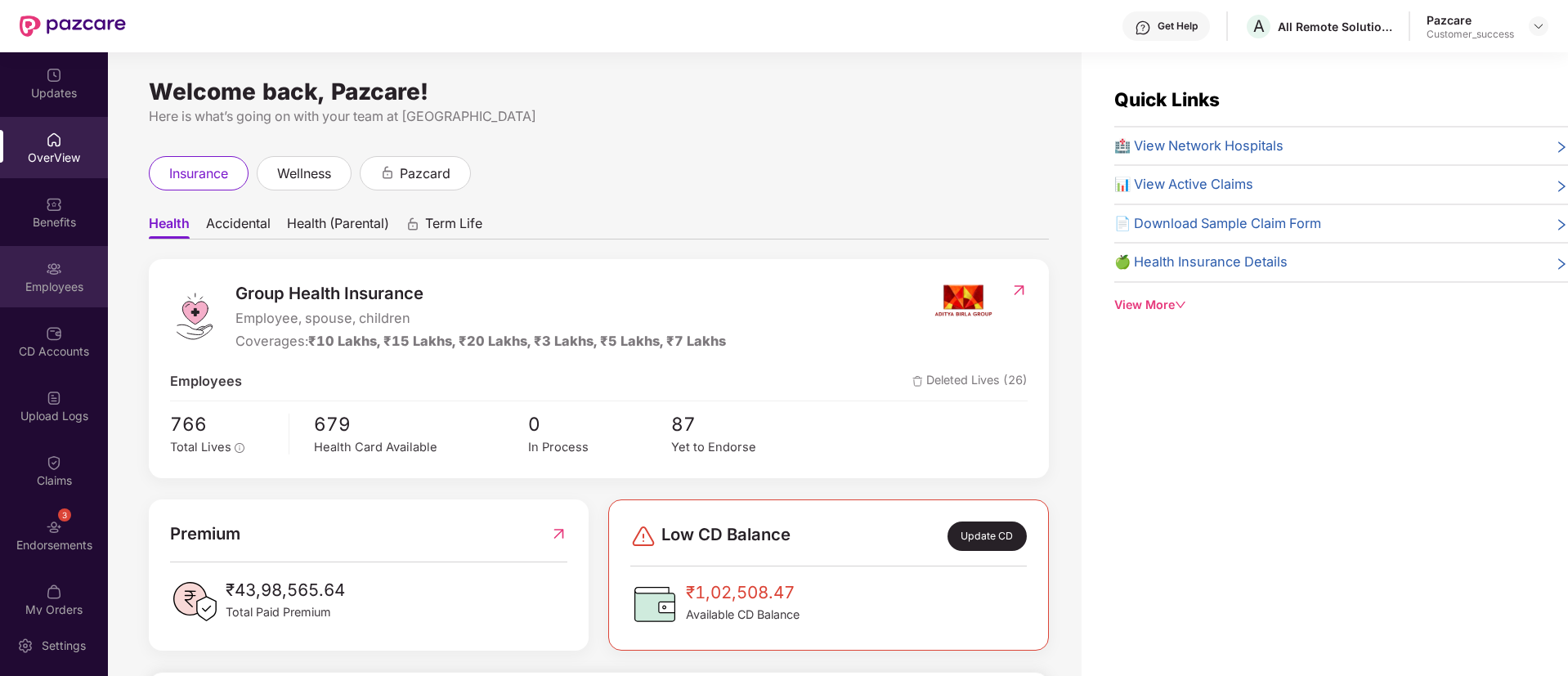
click at [83, 271] on div "Employees" at bounding box center [53, 276] width 108 height 61
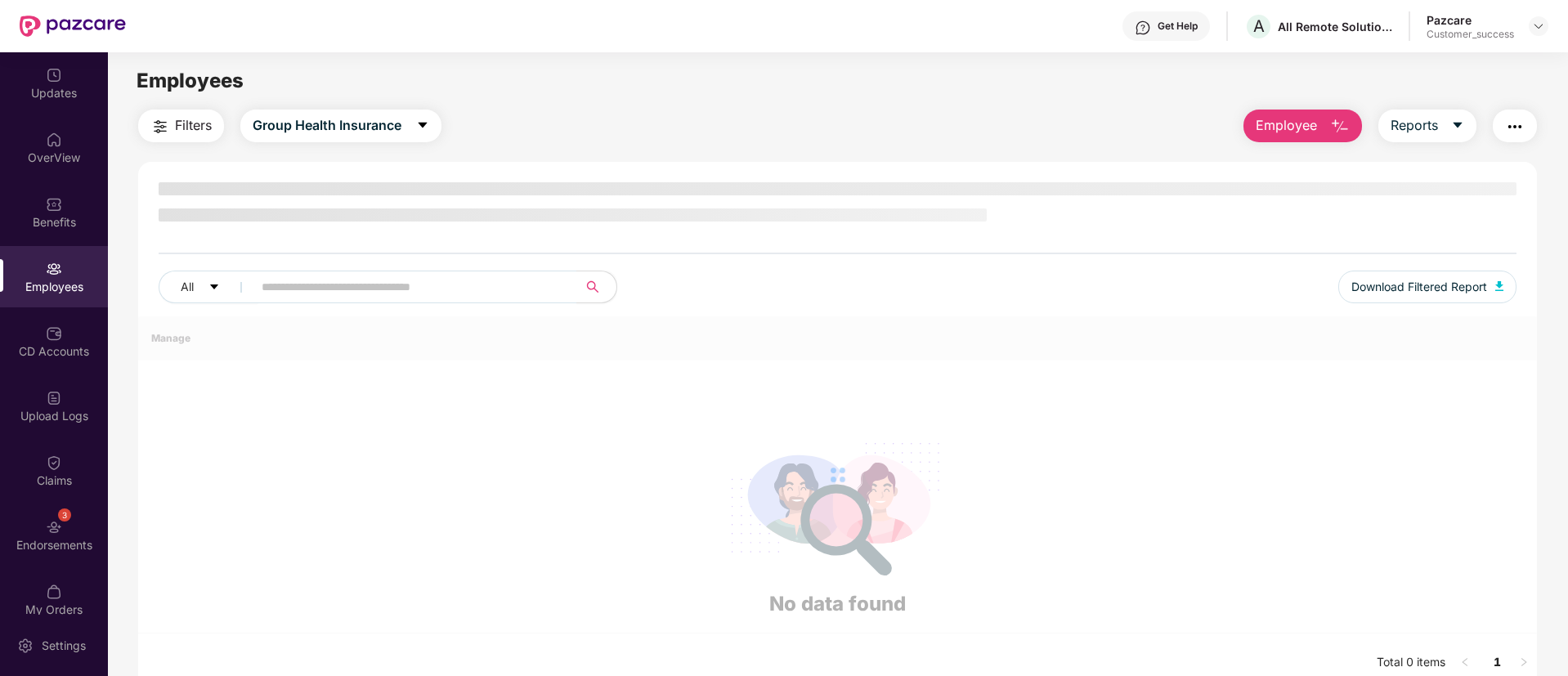
click at [83, 271] on div "Employees" at bounding box center [53, 276] width 108 height 61
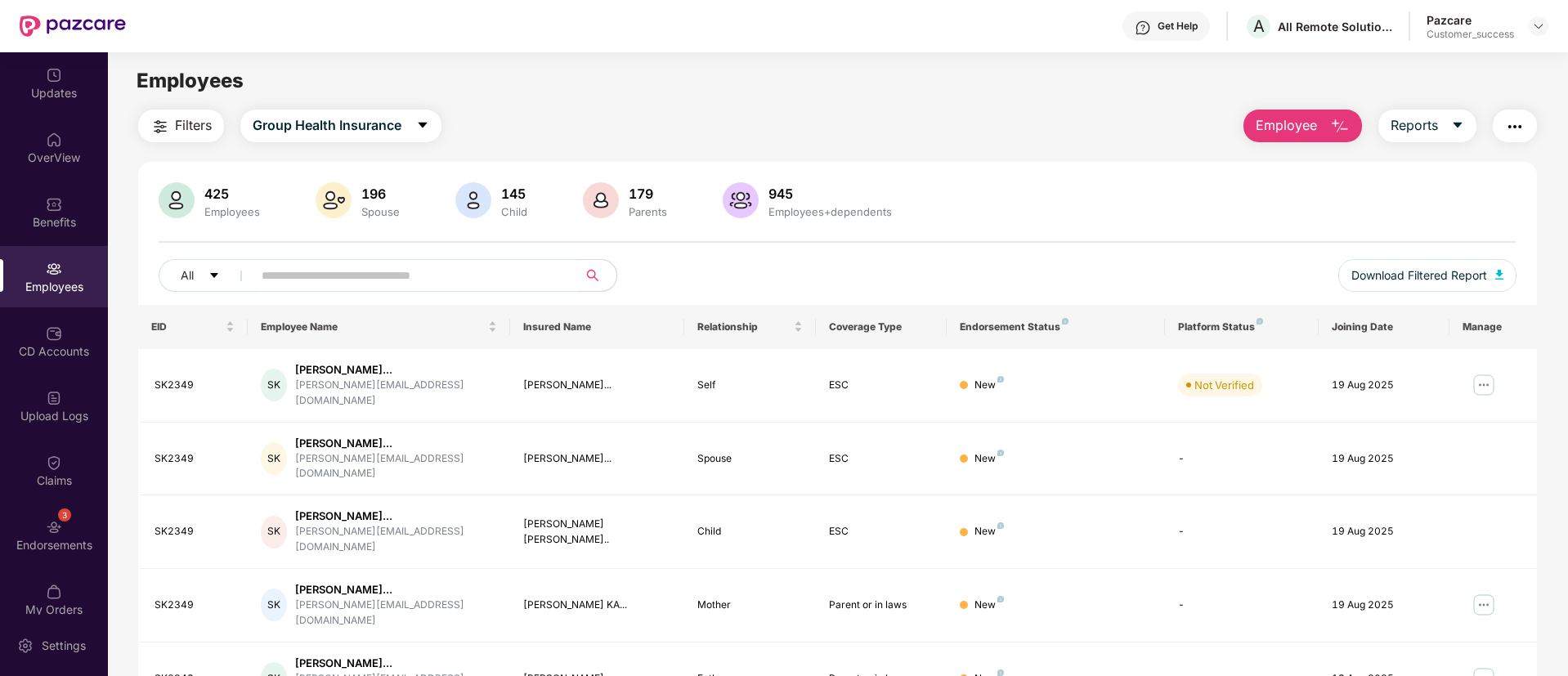
click at [500, 261] on span at bounding box center [408, 275] width 335 height 33
click at [80, 400] on div "Upload Logs" at bounding box center [53, 405] width 108 height 61
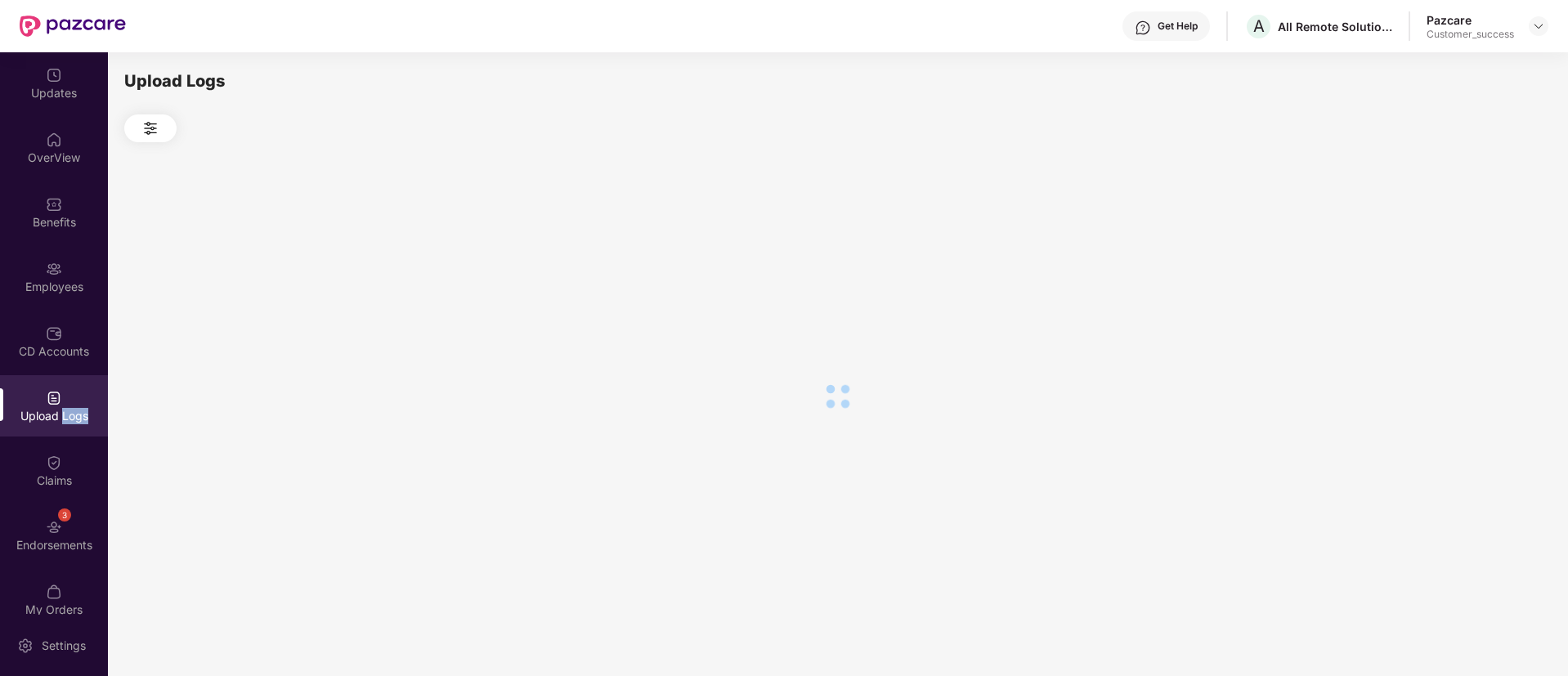
click at [80, 400] on div "Upload Logs" at bounding box center [53, 405] width 108 height 61
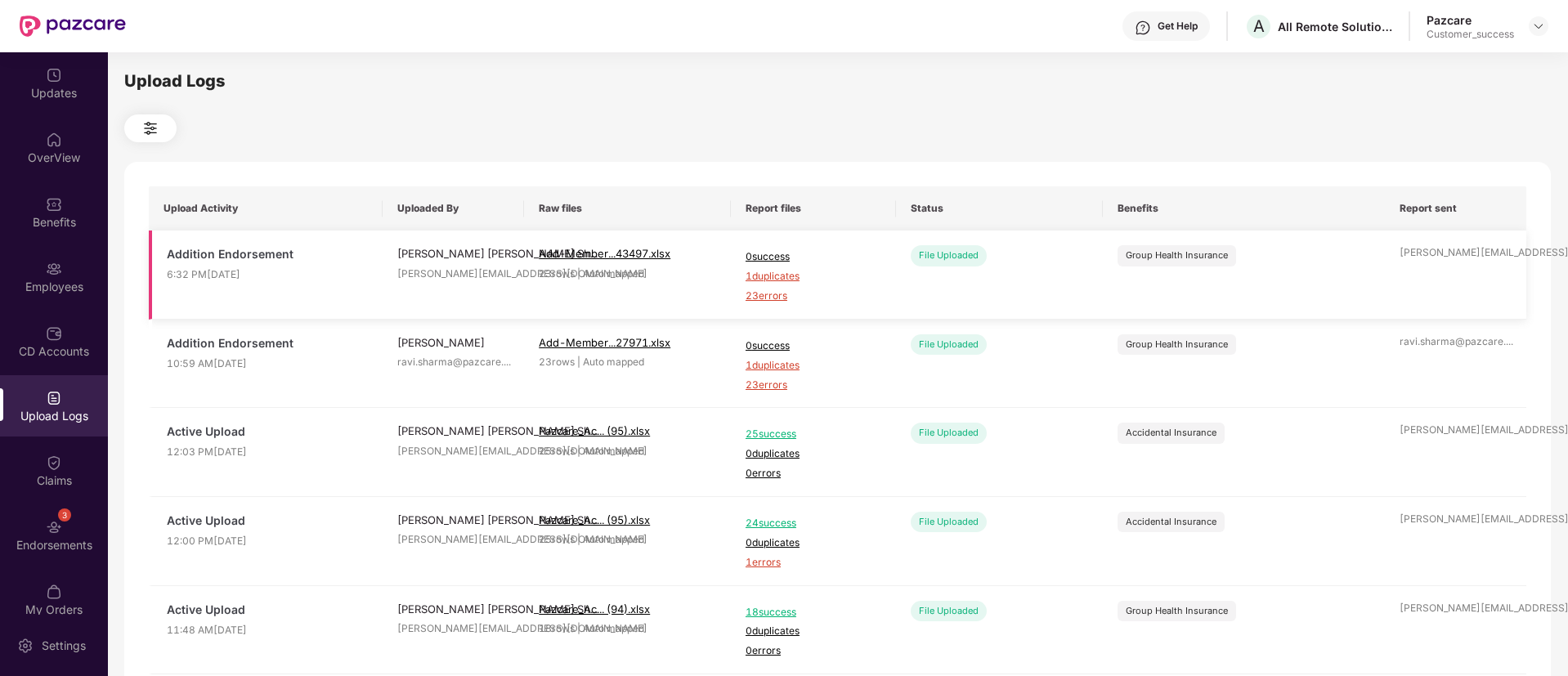
click at [777, 296] on span "23 errors" at bounding box center [813, 296] width 136 height 16
click at [95, 261] on div "Employees" at bounding box center [53, 276] width 108 height 61
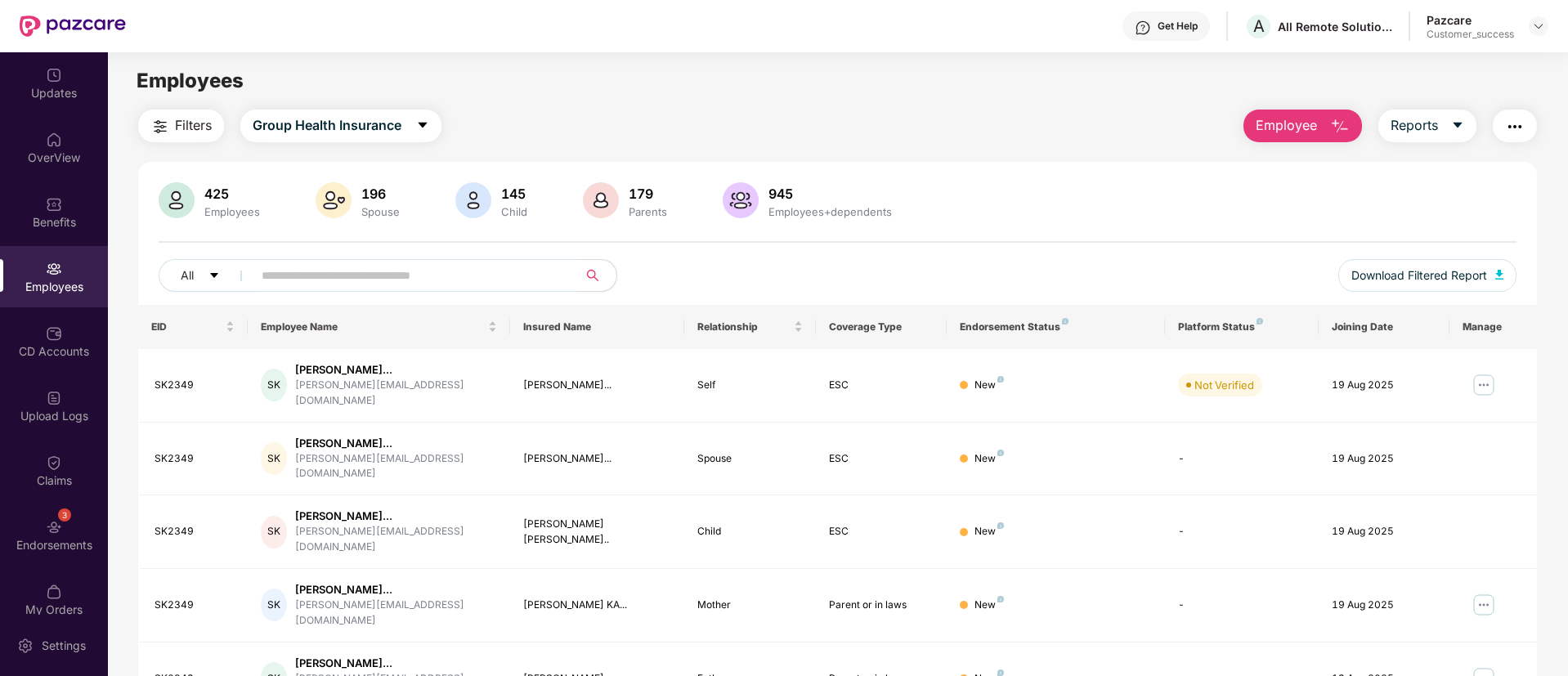
click at [447, 271] on input "text" at bounding box center [408, 274] width 293 height 24
paste input "******"
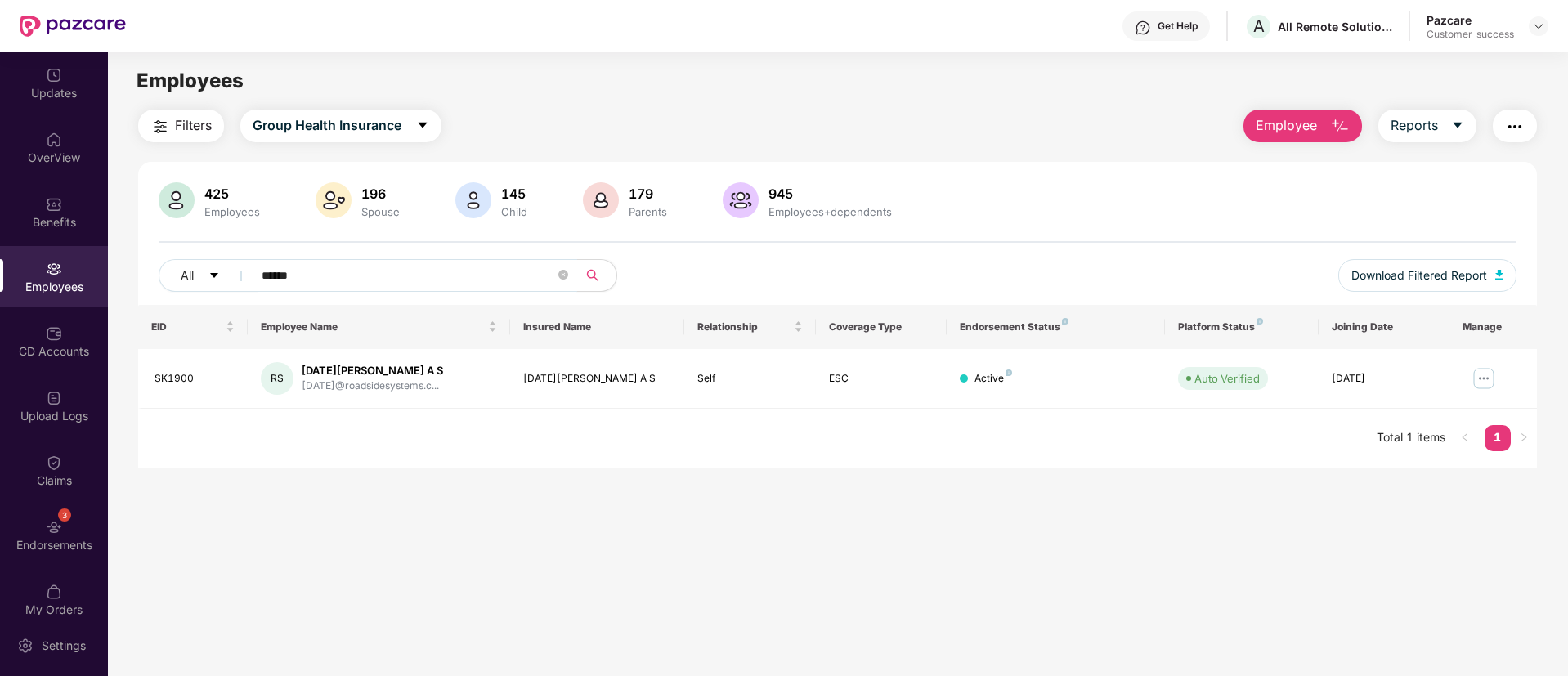
type input "******"
